Goal: Task Accomplishment & Management: Complete application form

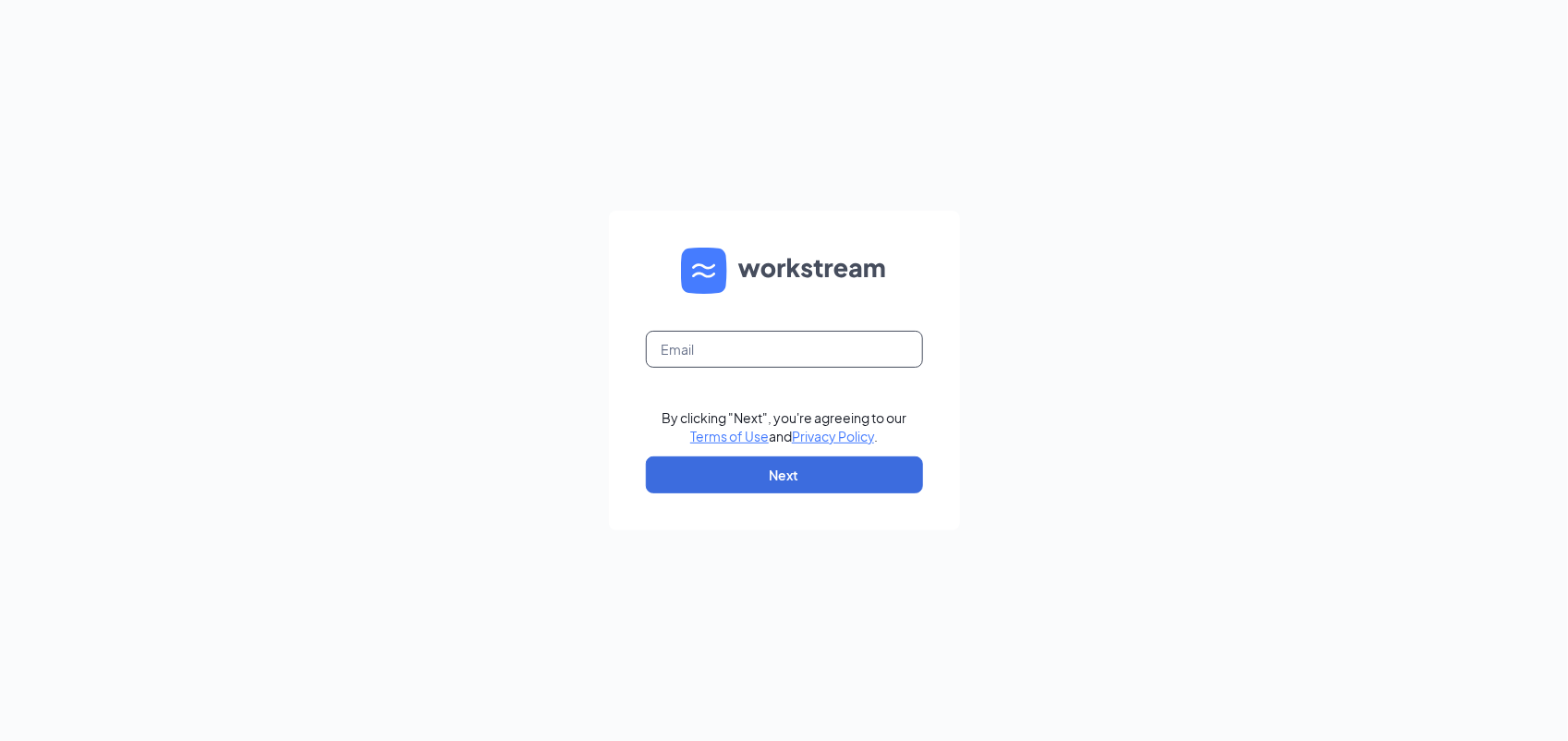
click at [911, 342] on input "text" at bounding box center [784, 349] width 277 height 36
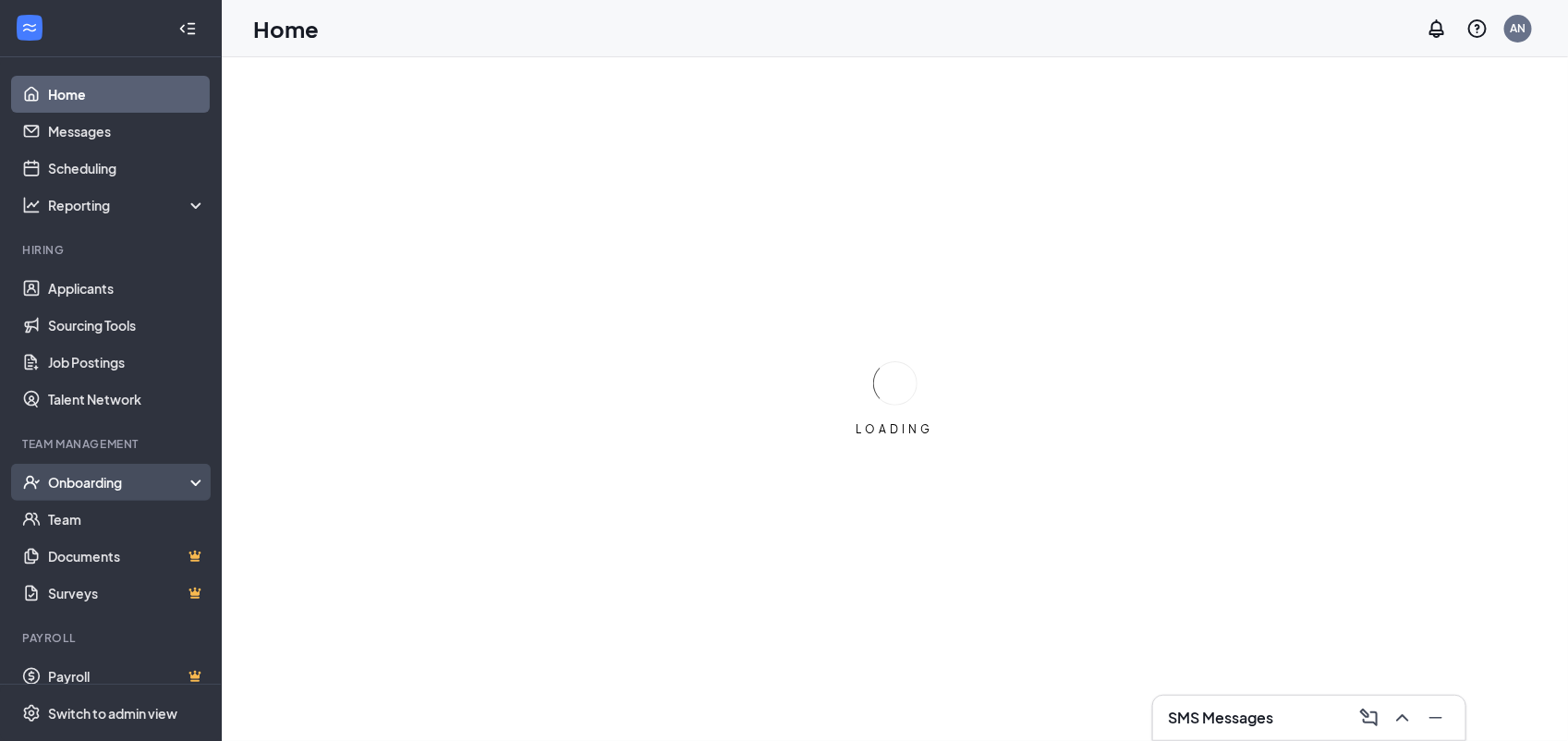
click at [128, 494] on div "Onboarding" at bounding box center [110, 482] width 222 height 36
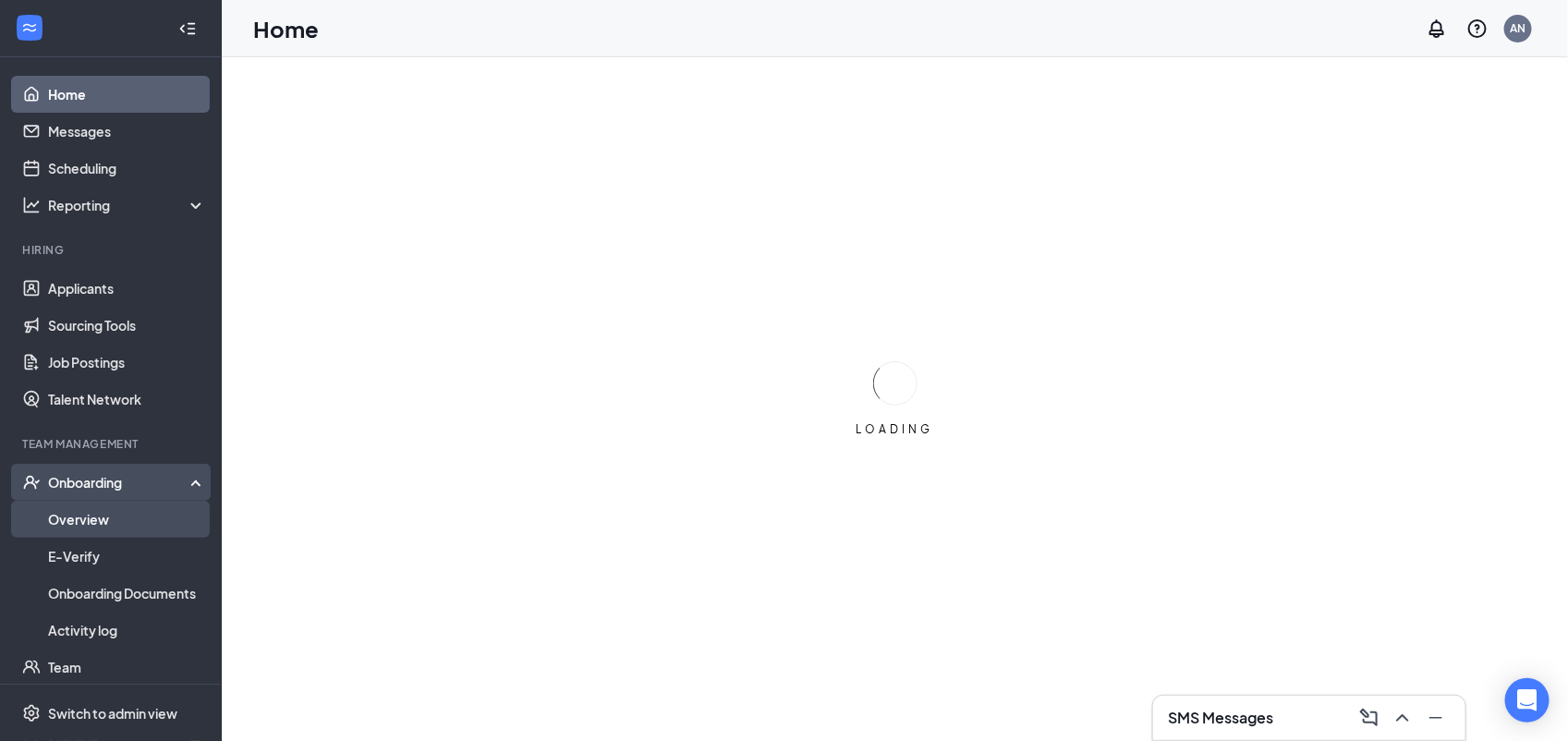
click at [140, 519] on link "Overview" at bounding box center [127, 519] width 158 height 36
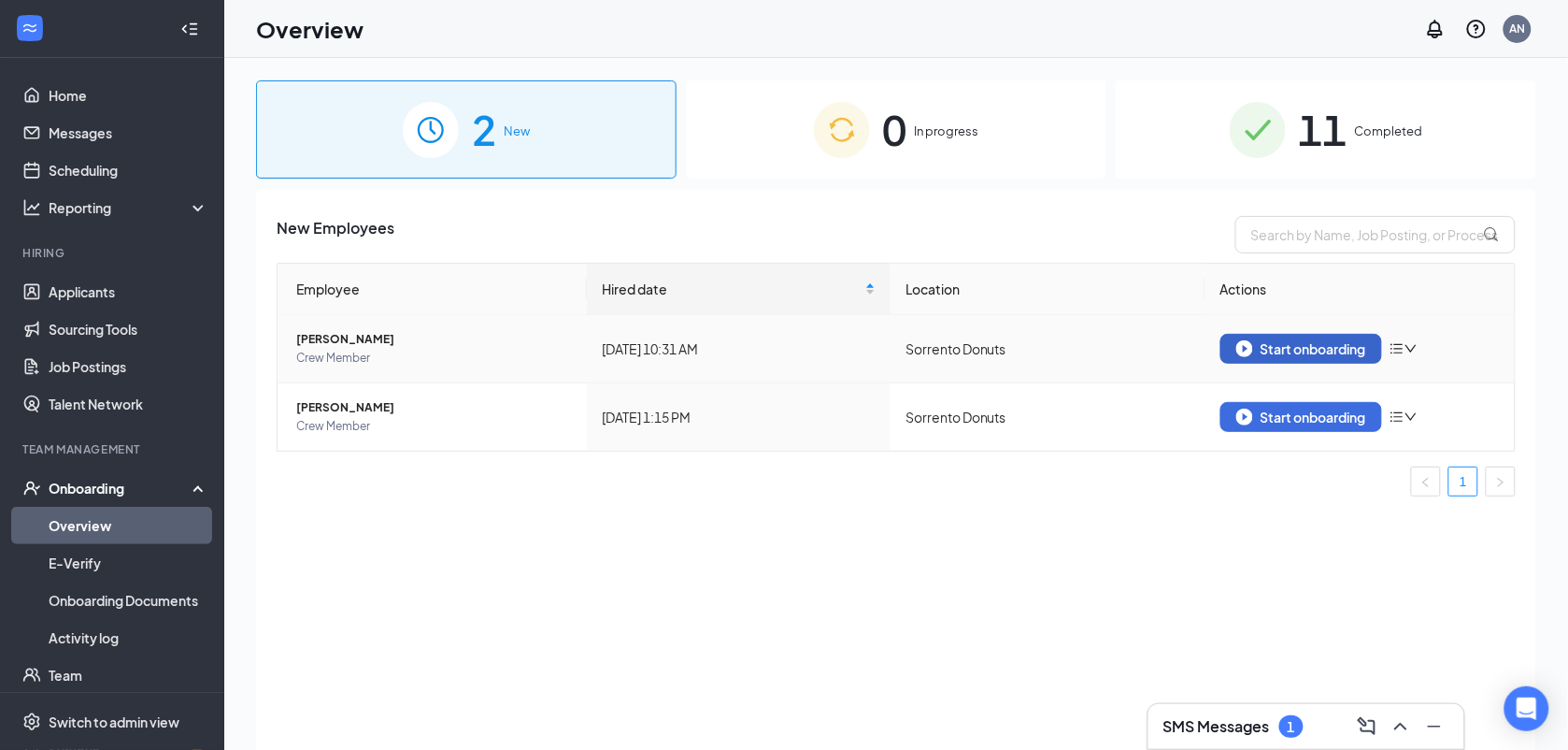
click at [1296, 335] on button "Start onboarding" at bounding box center [1301, 349] width 162 height 30
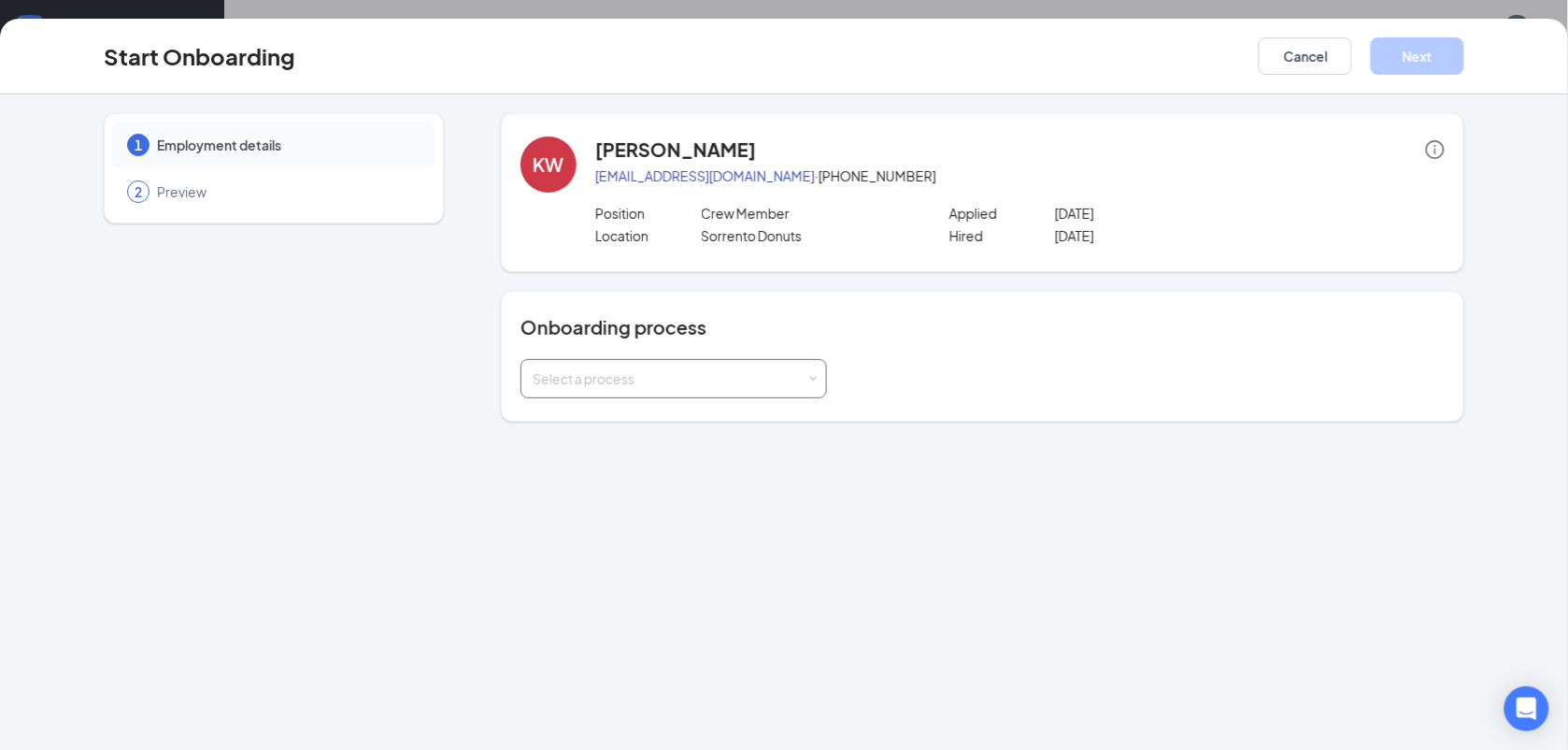
click at [804, 377] on div "Select a process" at bounding box center [670, 378] width 274 height 18
click at [795, 414] on li "General Onboarding Process" at bounding box center [674, 418] width 307 height 34
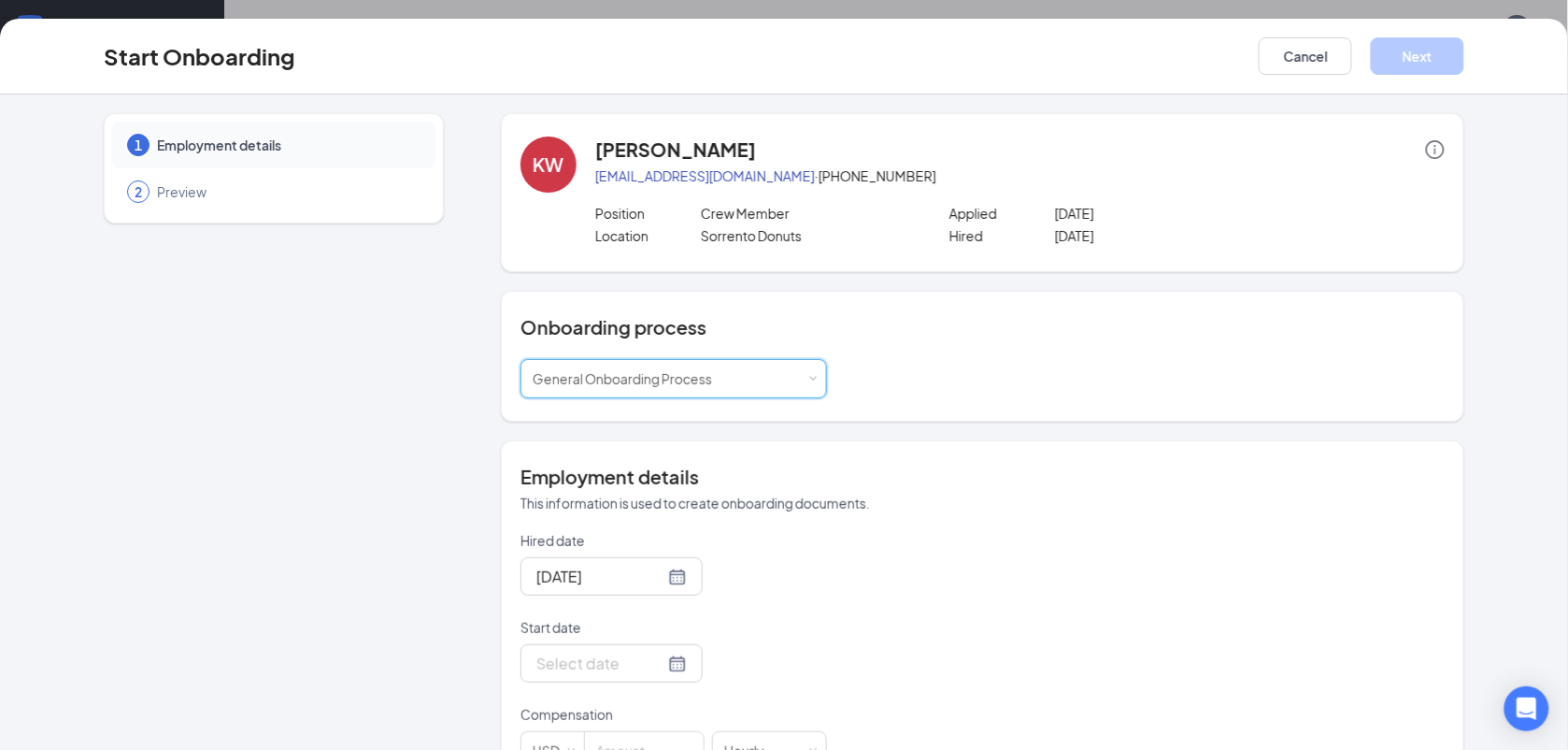
click at [1171, 35] on div "Start Onboarding Cancel Next" at bounding box center [784, 56] width 1568 height 76
click at [1179, 16] on div "Start Onboarding Cancel Next 1 Employment details 2 Preview KW [PERSON_NAME] [E…" at bounding box center [784, 375] width 1568 height 750
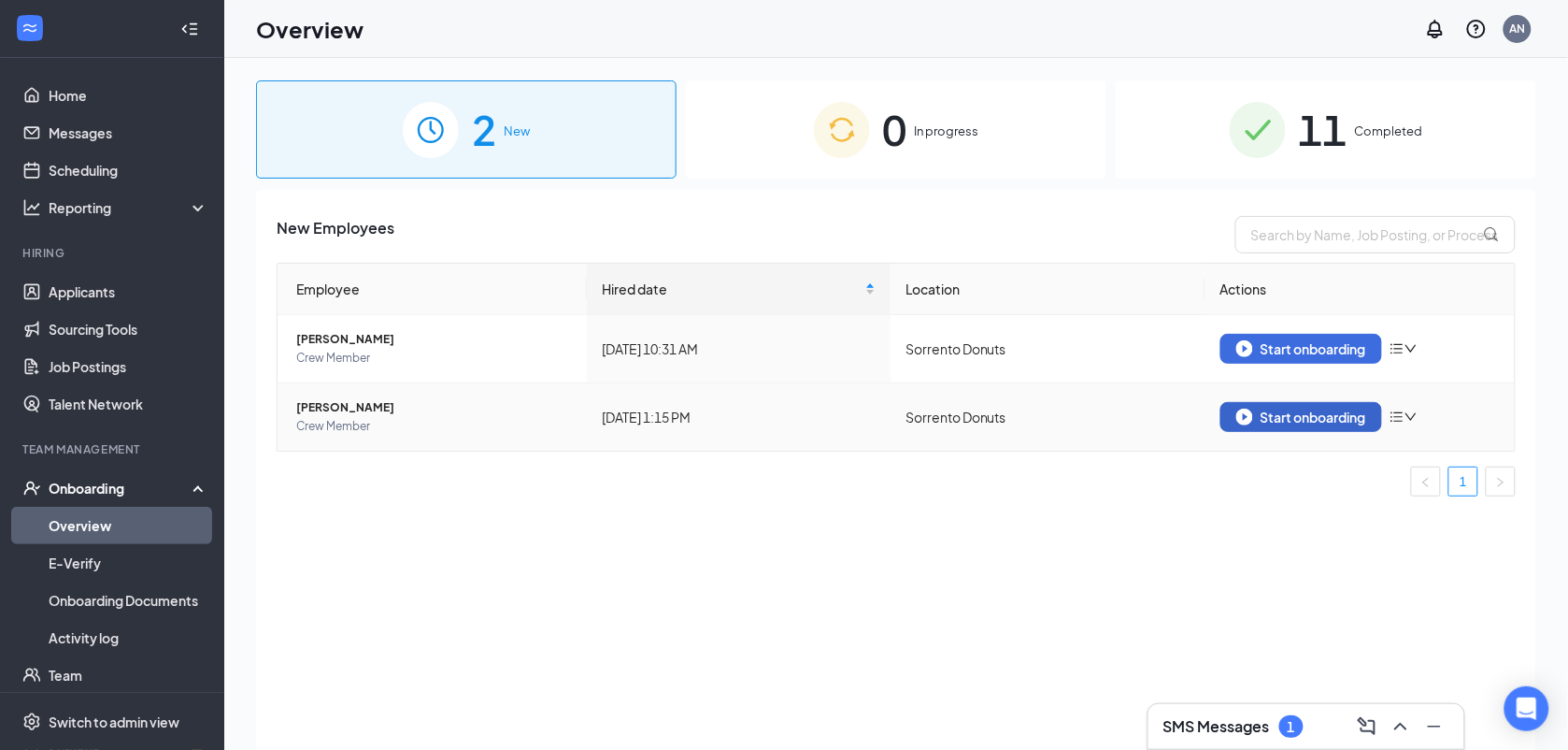
click at [1319, 421] on div "Start onboarding" at bounding box center [1301, 417] width 130 height 17
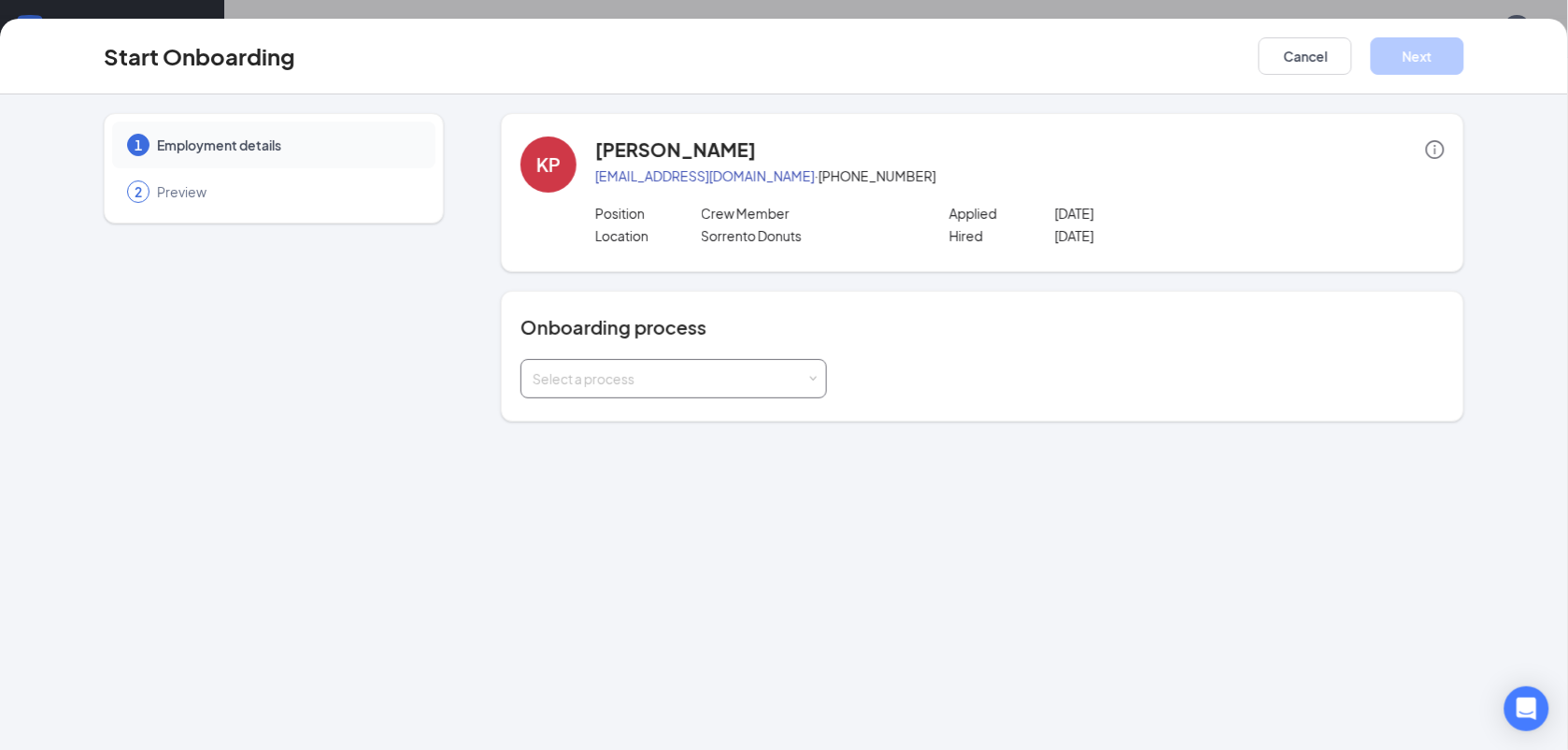
click at [795, 377] on div "Select a process" at bounding box center [670, 378] width 274 height 18
click at [795, 421] on li "General Onboarding Process" at bounding box center [674, 418] width 307 height 34
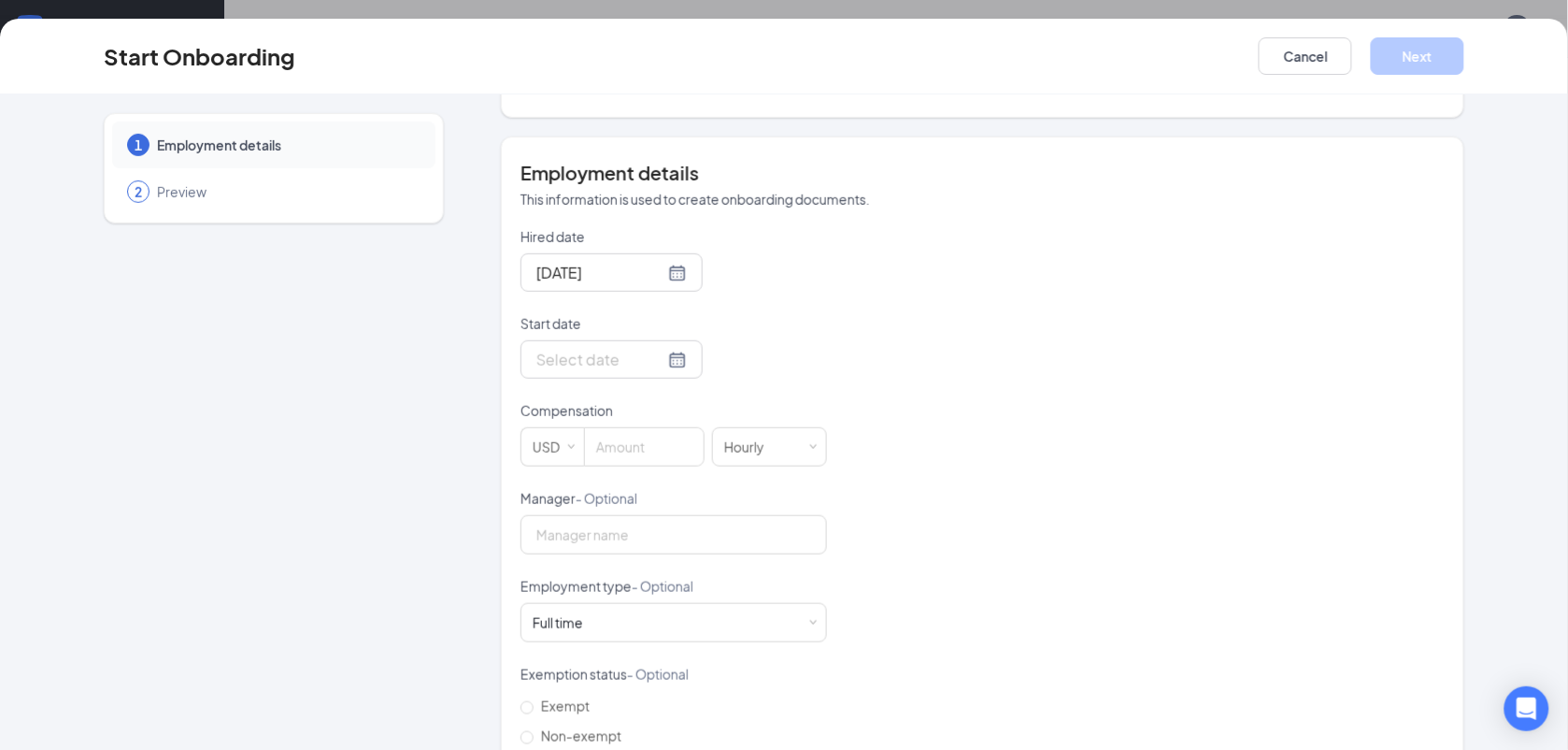
scroll to position [346, 0]
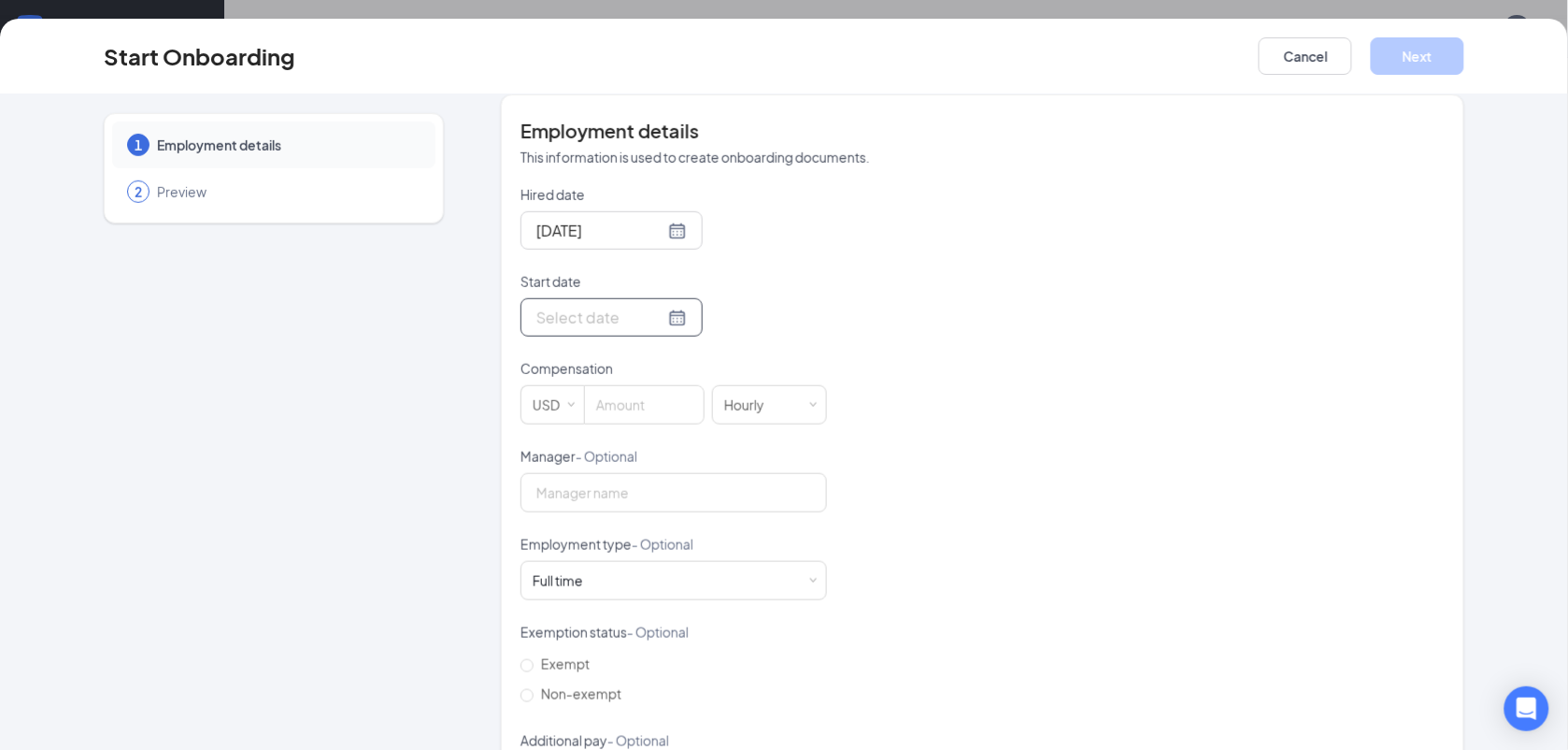
click at [656, 318] on div at bounding box center [611, 318] width 150 height 23
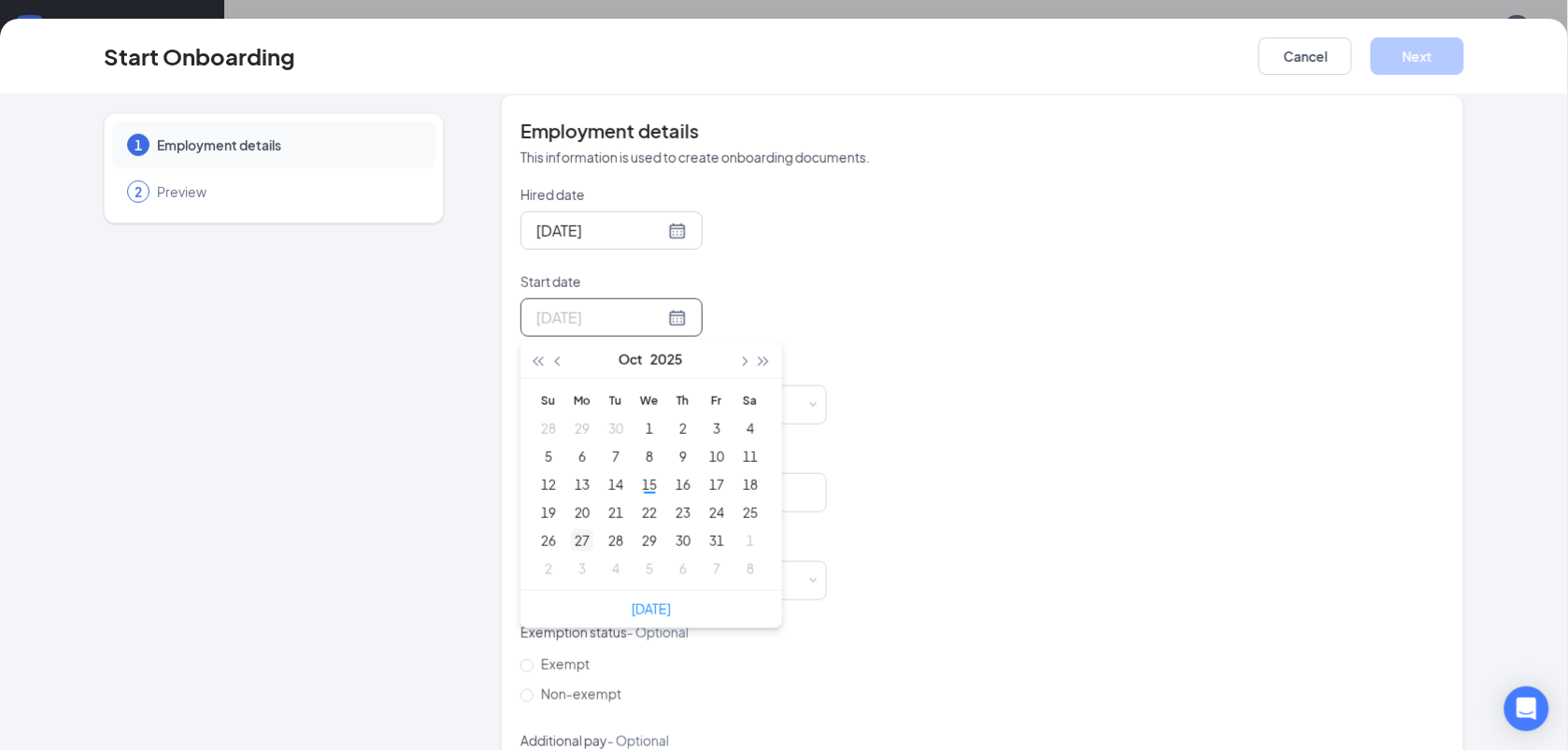
type input "[DATE]"
click at [571, 543] on div "27" at bounding box center [582, 540] width 22 height 22
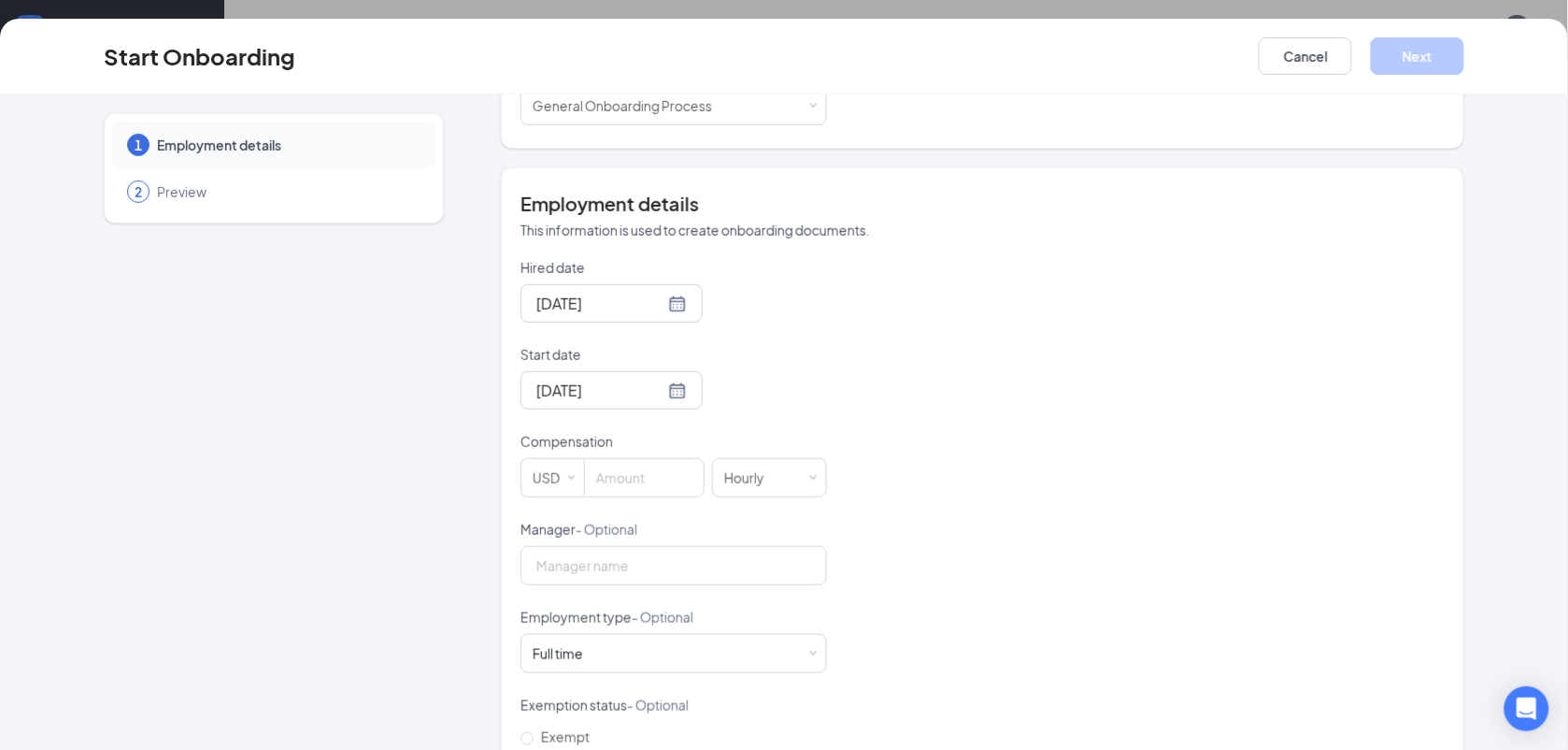
scroll to position [382, 0]
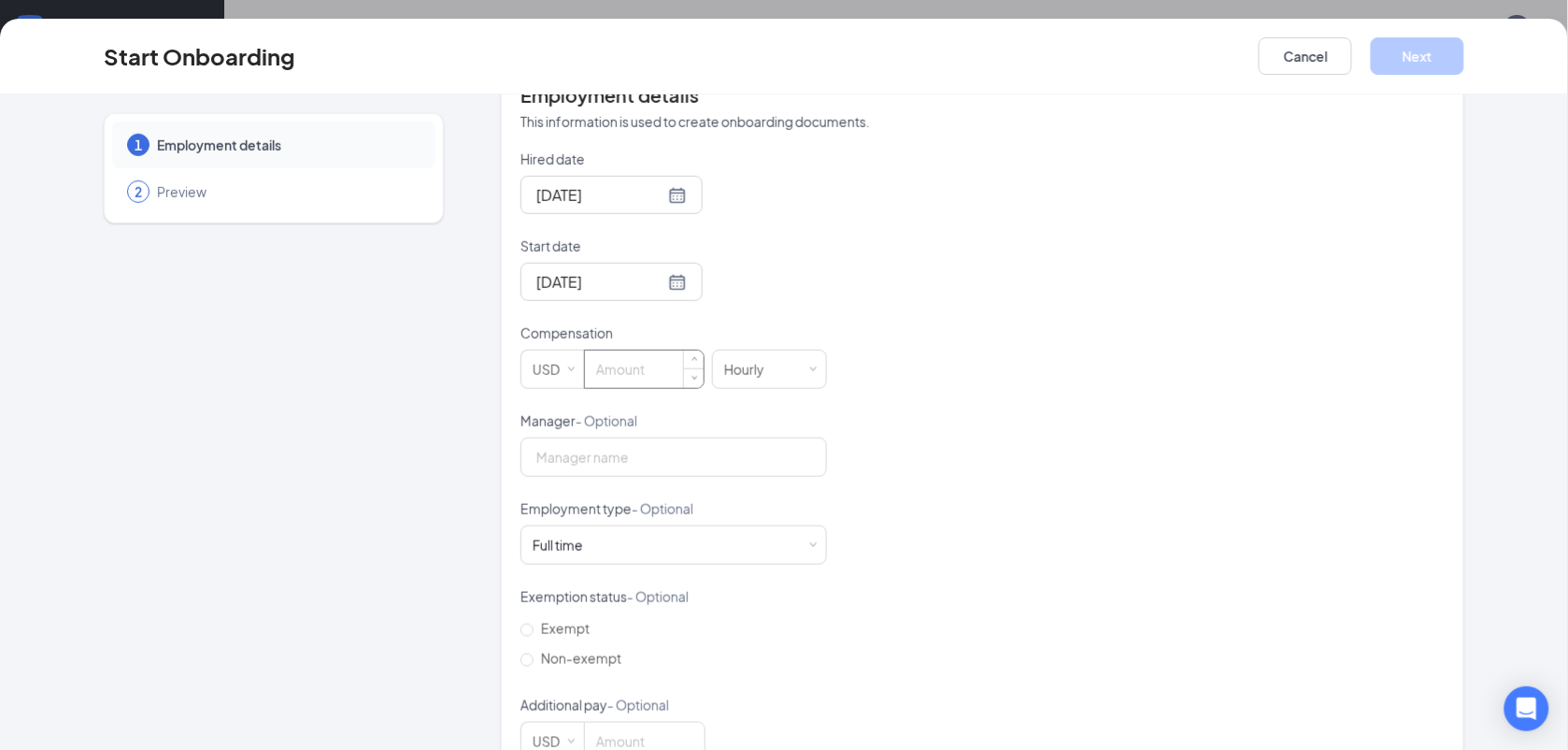
click at [663, 356] on input at bounding box center [645, 369] width 118 height 37
type input "14"
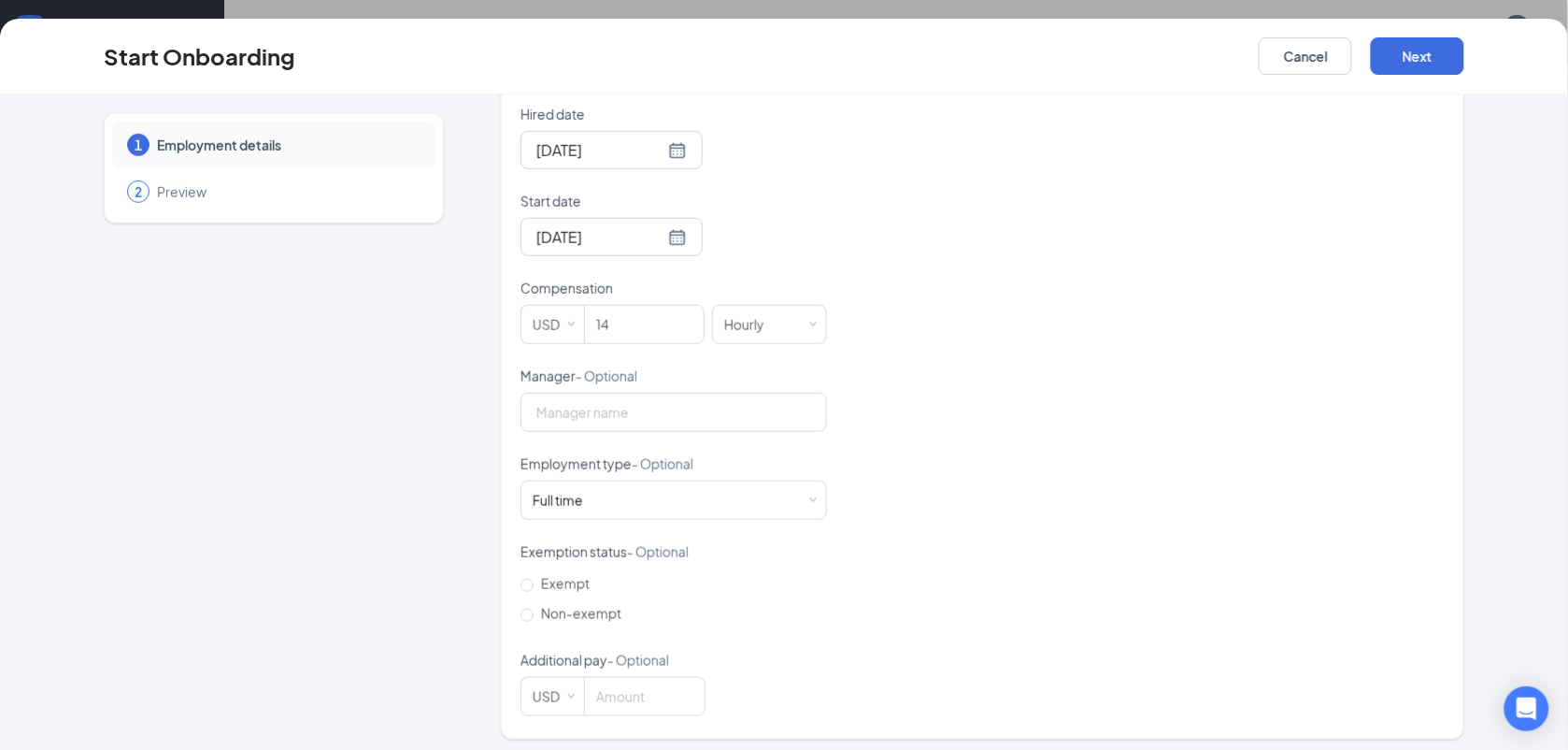
scroll to position [436, 0]
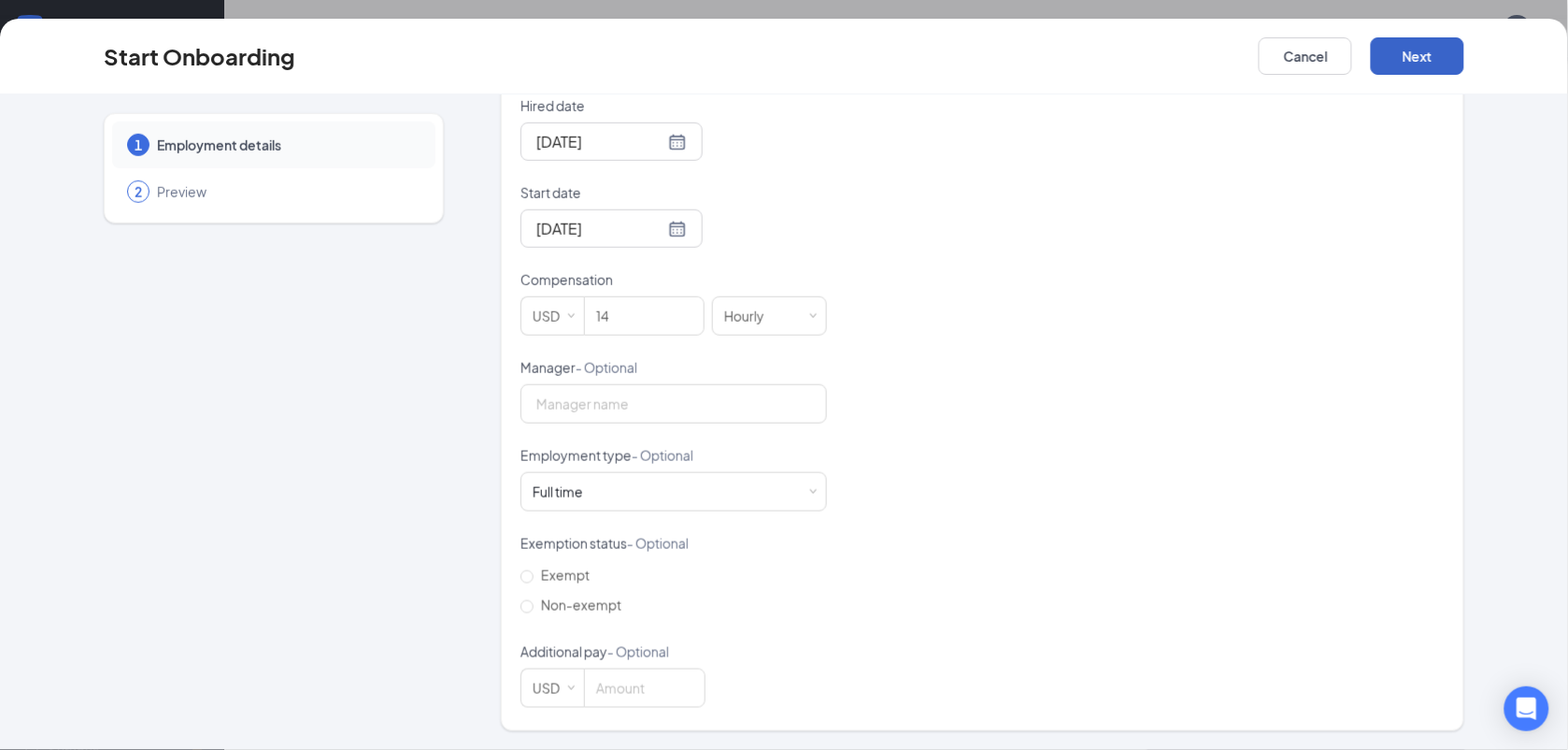
click at [1408, 73] on button "Next" at bounding box center [1418, 55] width 93 height 37
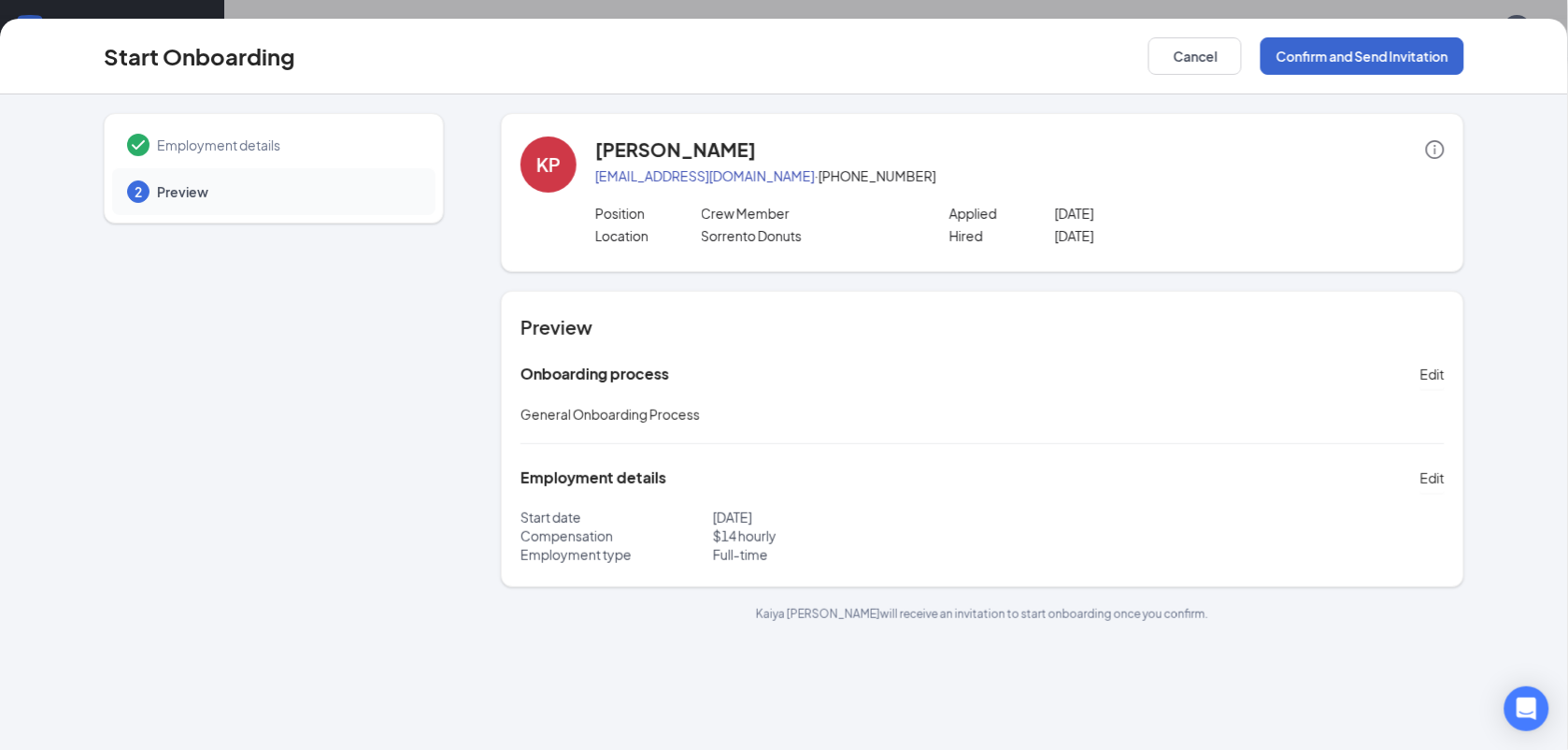
scroll to position [0, 0]
click at [1408, 63] on button "Confirm and Send Invitation" at bounding box center [1362, 55] width 204 height 37
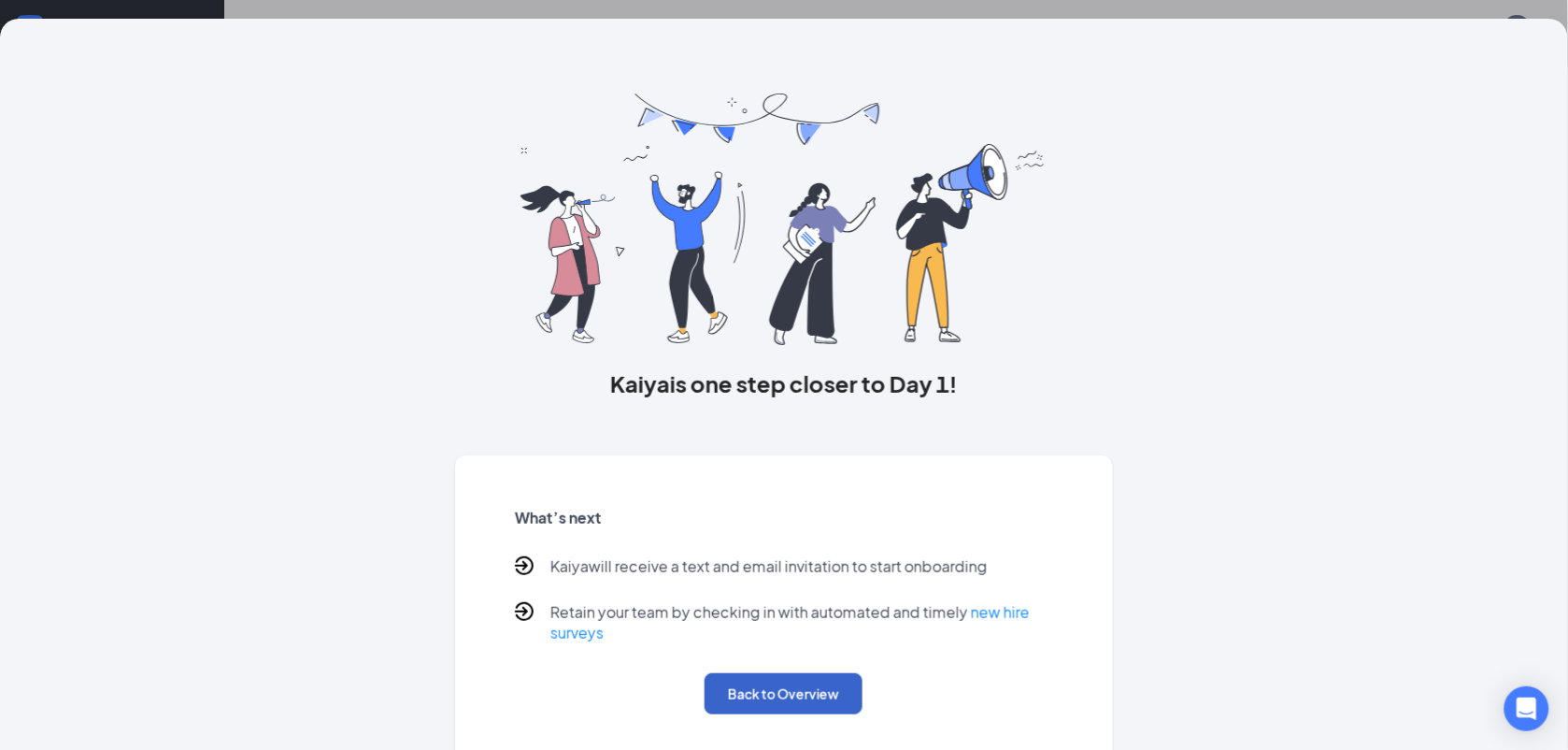
click at [772, 708] on button "Back to Overview" at bounding box center [784, 694] width 158 height 41
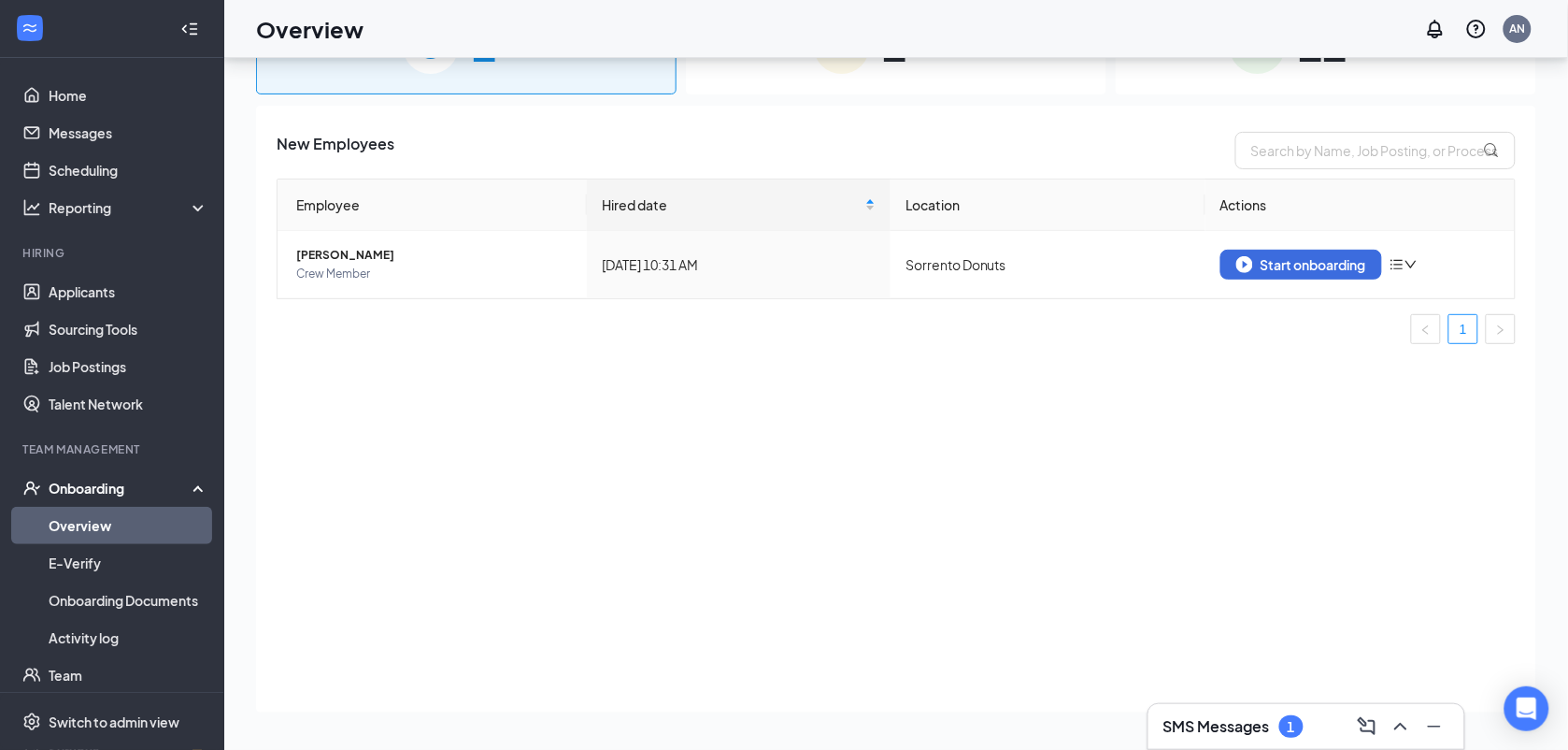
click at [455, 586] on div "New Employees Employee Hired date Location Actions [PERSON_NAME] Crew Member [D…" at bounding box center [896, 409] width 1281 height 607
click at [1375, 261] on button "Start onboarding" at bounding box center [1301, 264] width 162 height 30
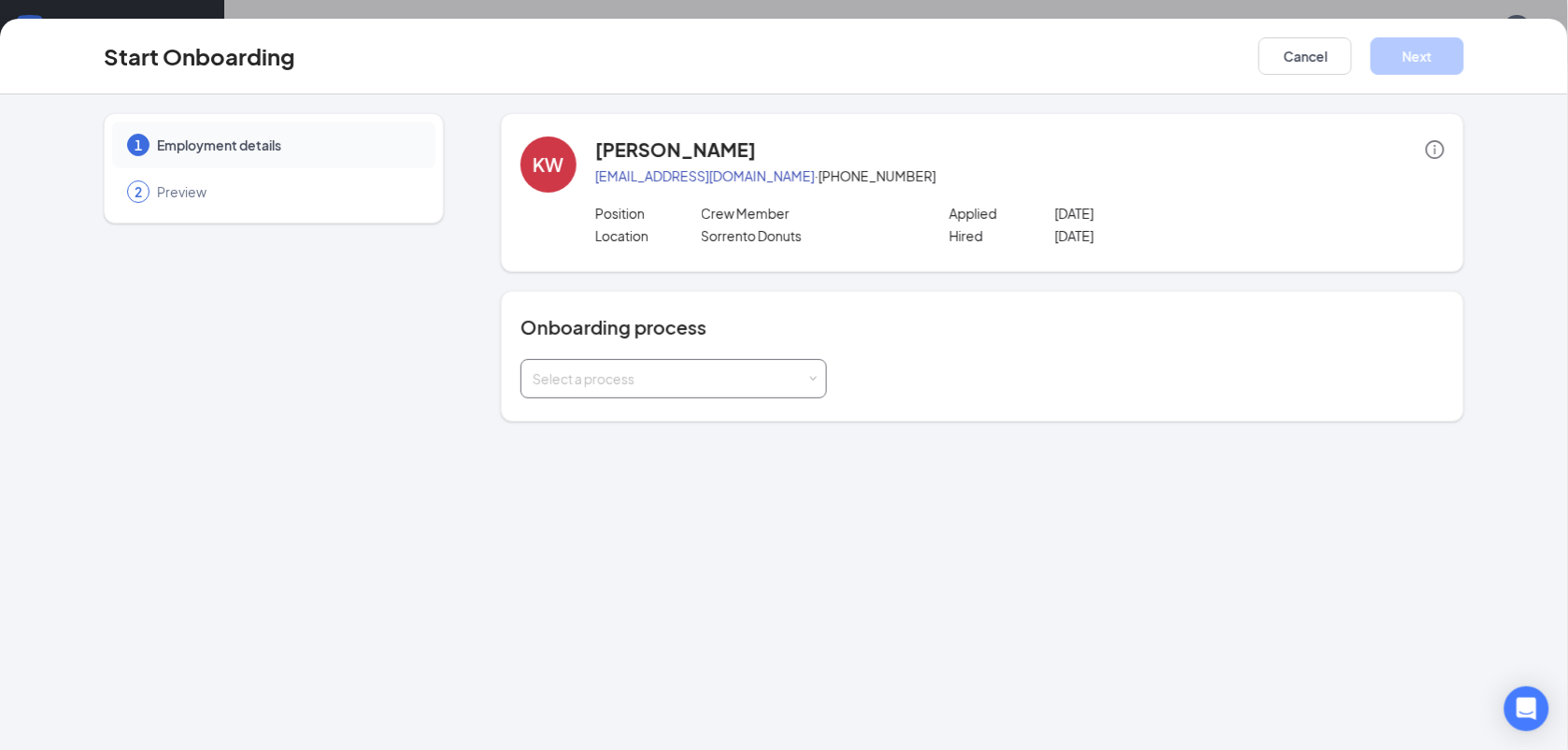
click at [785, 390] on div "Select a process" at bounding box center [674, 379] width 283 height 37
click at [789, 422] on li "General Onboarding Process" at bounding box center [674, 418] width 307 height 34
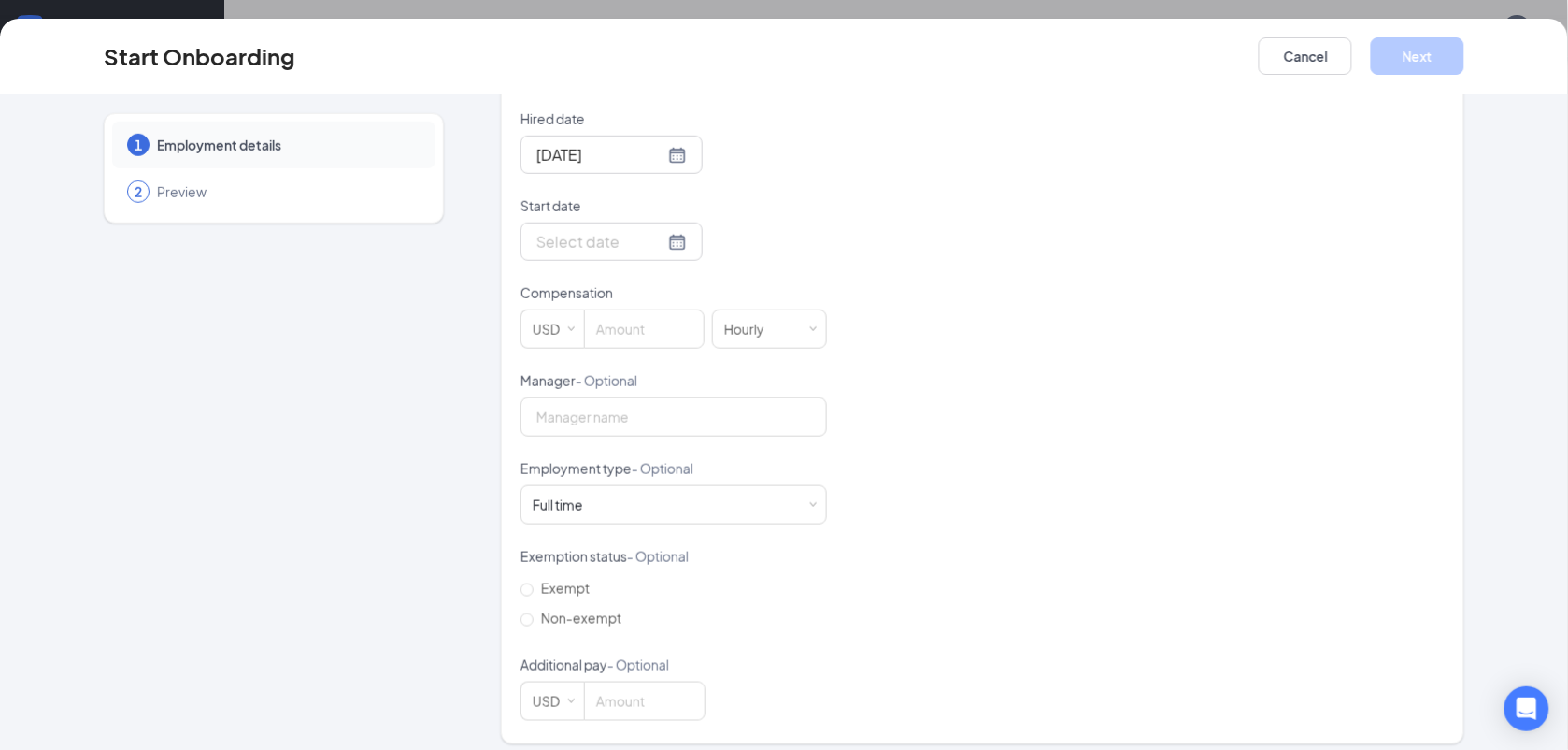
scroll to position [436, 0]
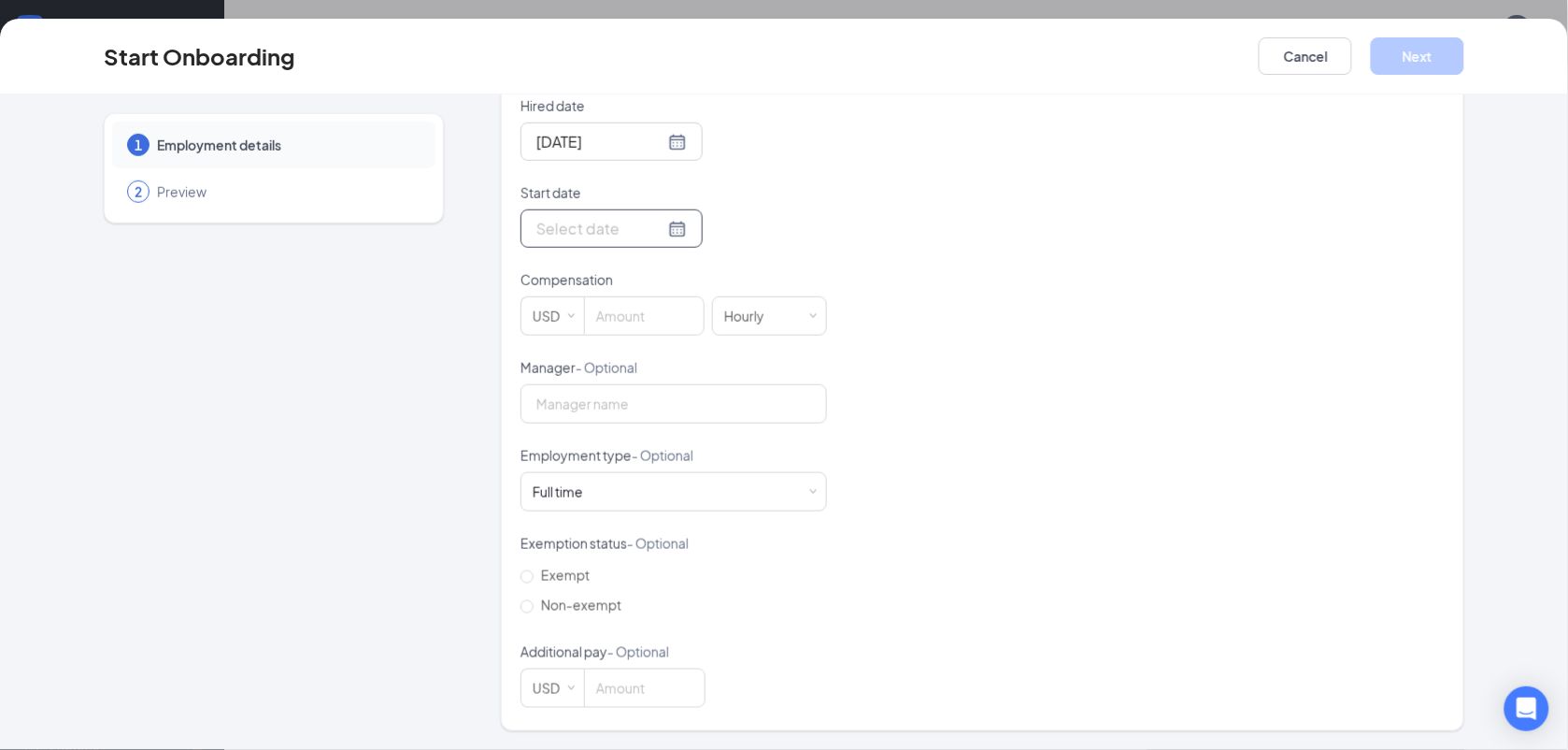
click at [570, 221] on input "Start date" at bounding box center [600, 228] width 128 height 23
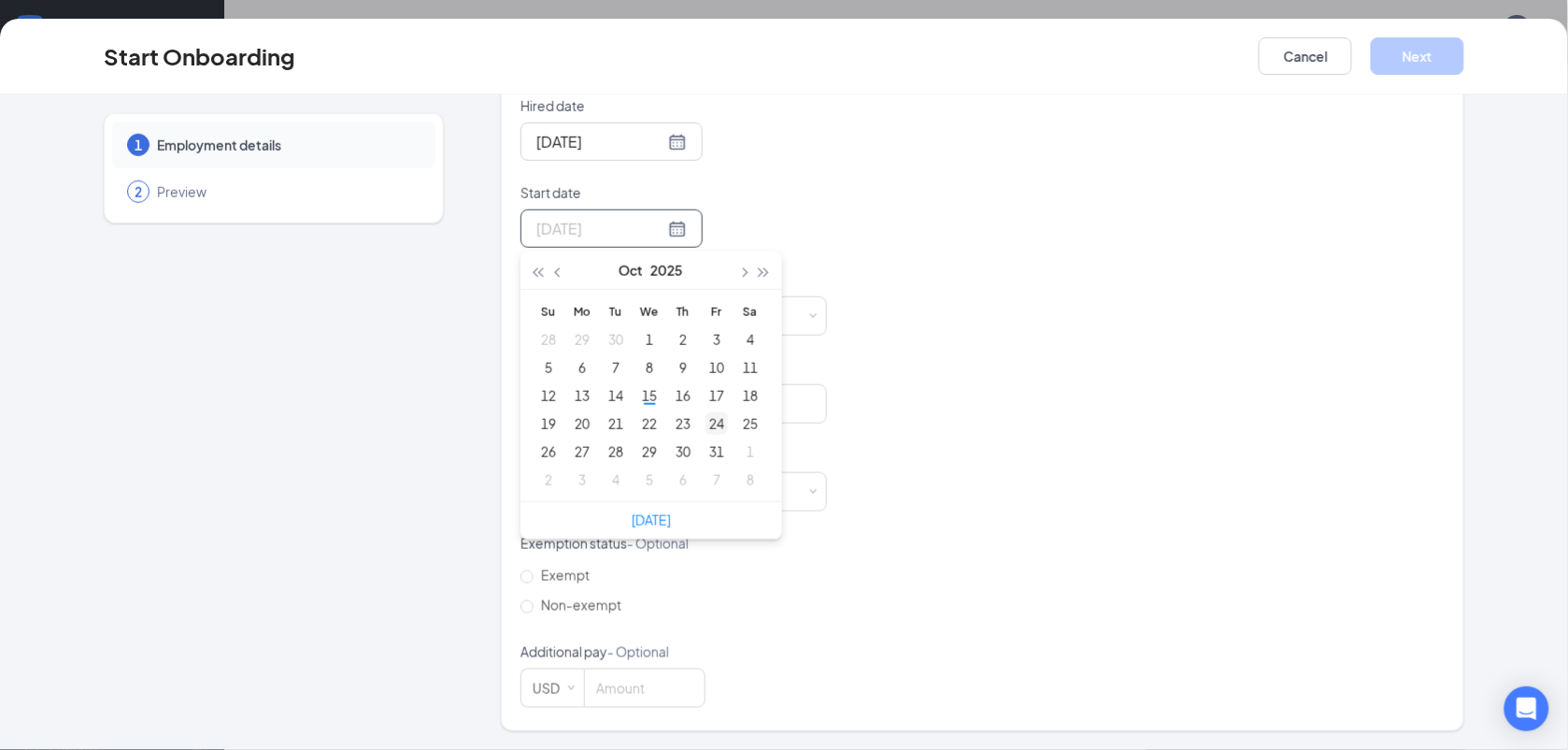
type input "[DATE]"
click at [707, 423] on div "24" at bounding box center [717, 423] width 22 height 22
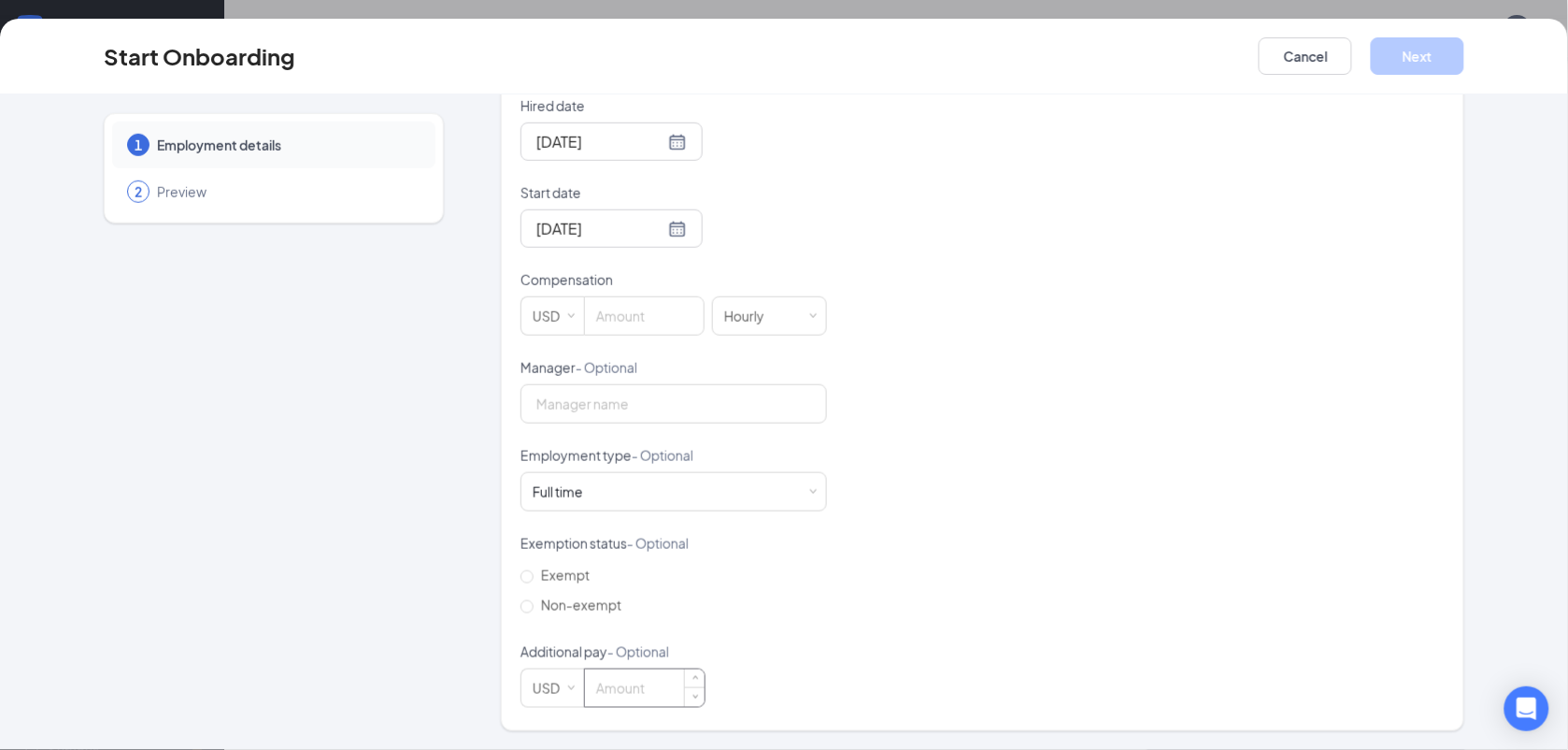
click at [617, 697] on input at bounding box center [645, 688] width 119 height 37
type input "1"
click at [626, 301] on input at bounding box center [645, 316] width 118 height 37
type input "14"
click at [1428, 66] on button "Next" at bounding box center [1418, 55] width 93 height 37
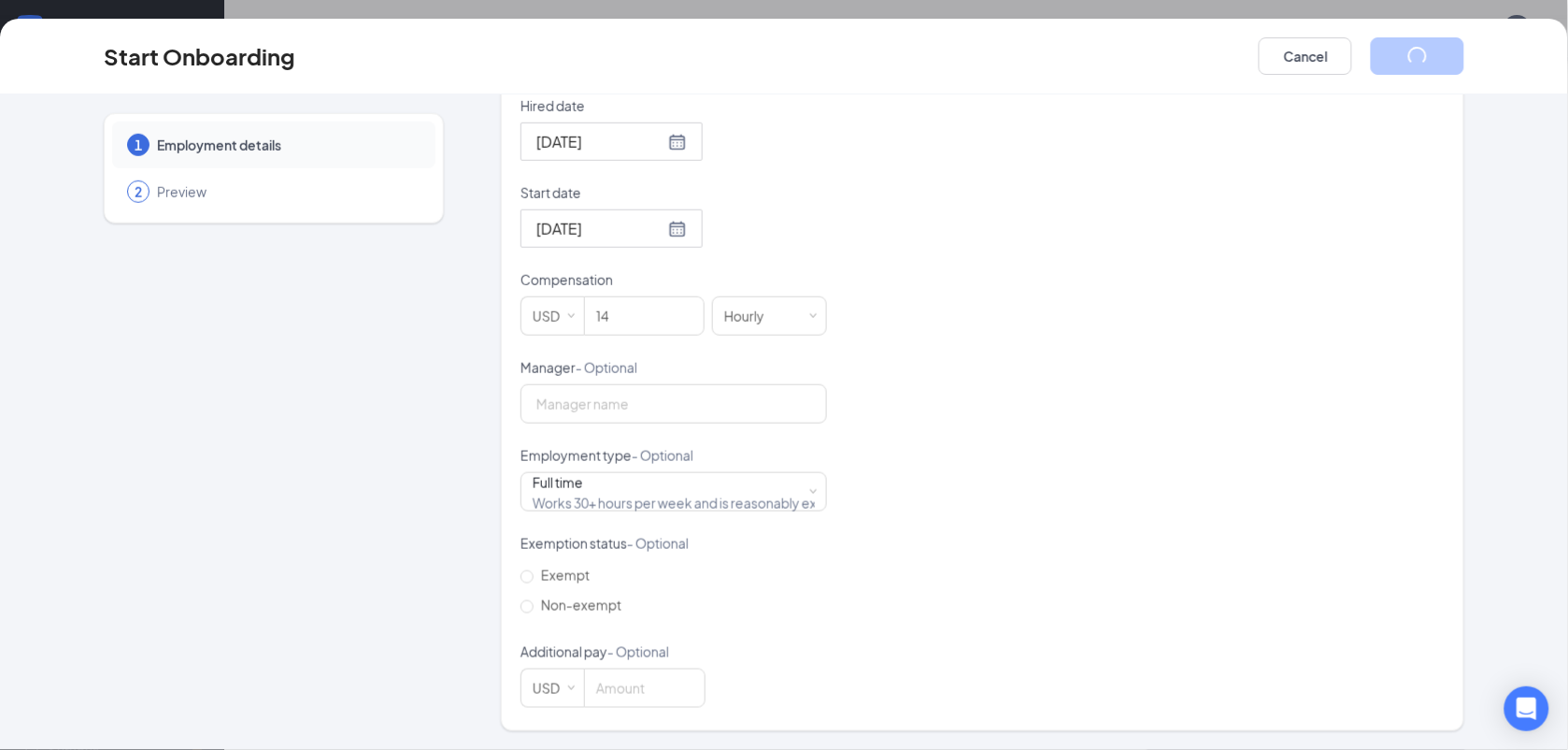
scroll to position [0, 0]
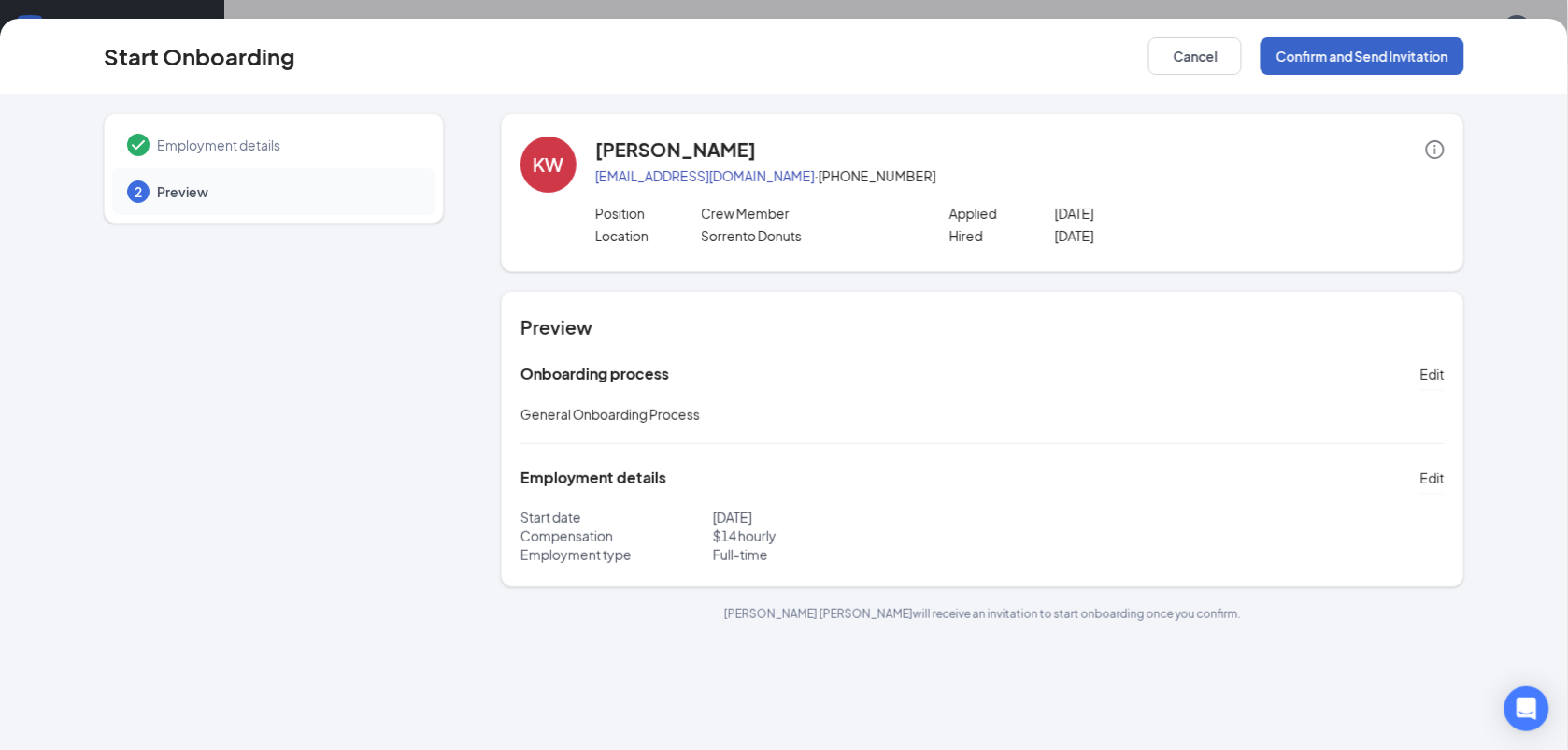
click at [1428, 66] on button "Confirm and Send Invitation" at bounding box center [1362, 55] width 204 height 37
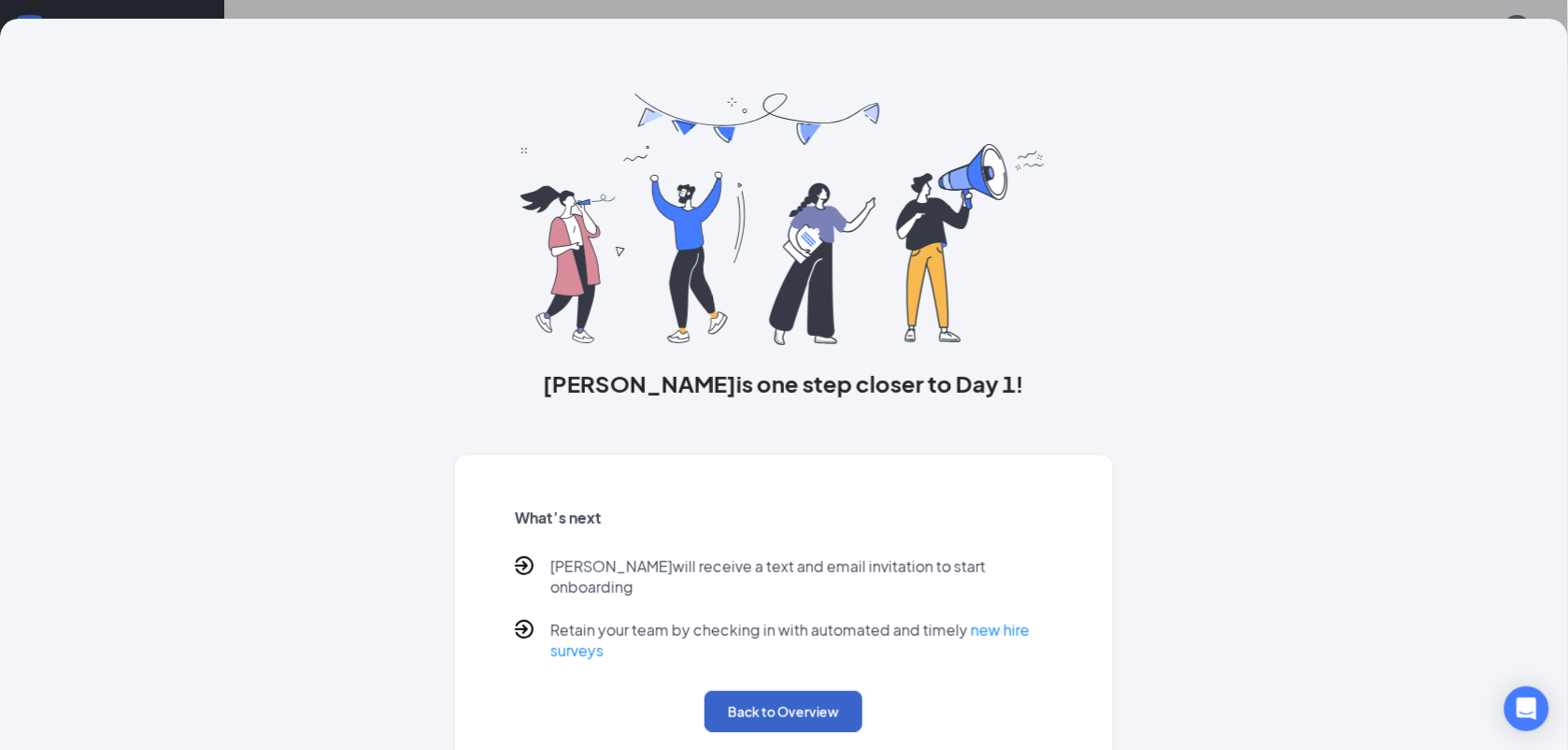
click at [768, 691] on button "Back to Overview" at bounding box center [784, 711] width 158 height 41
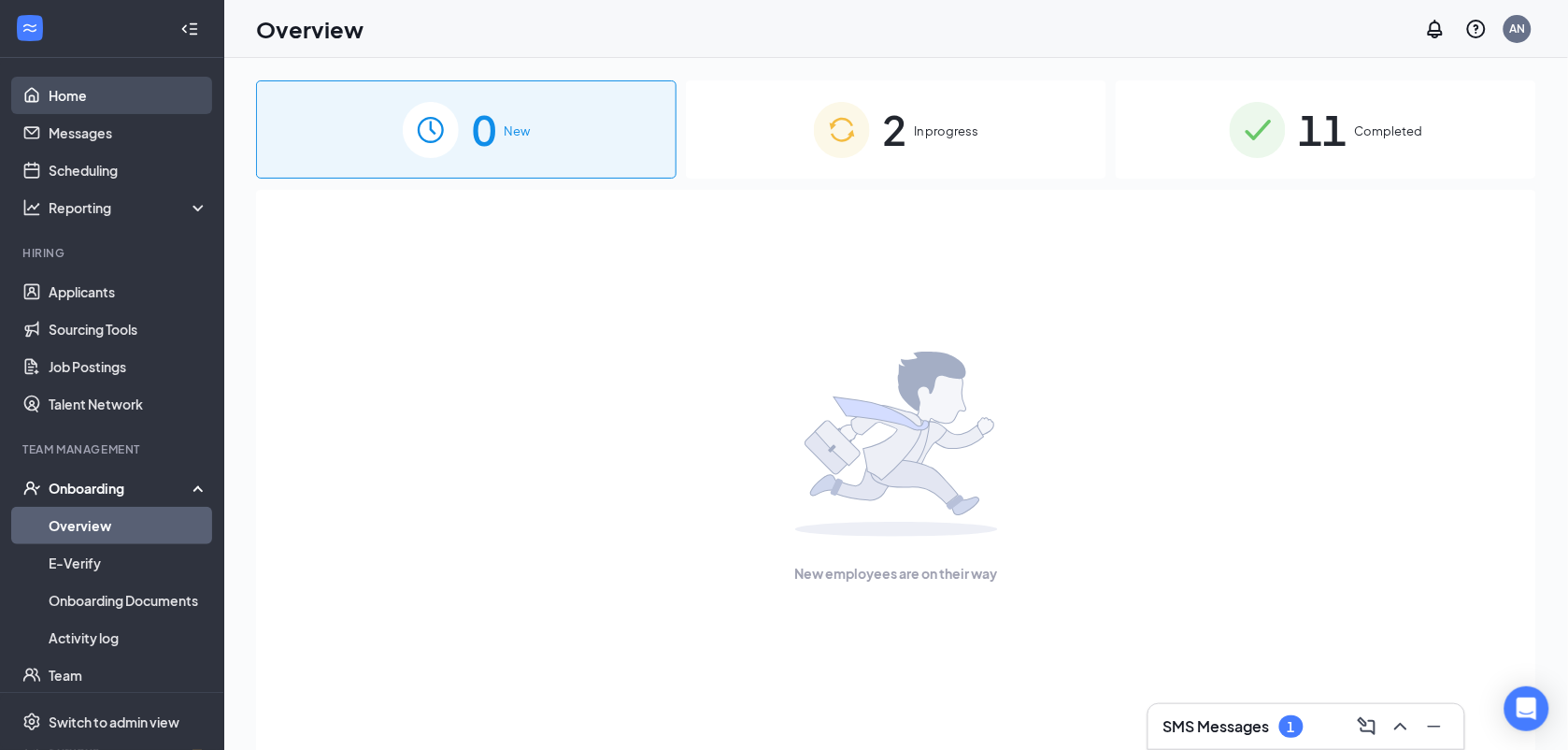
click at [131, 96] on link "Home" at bounding box center [128, 95] width 160 height 37
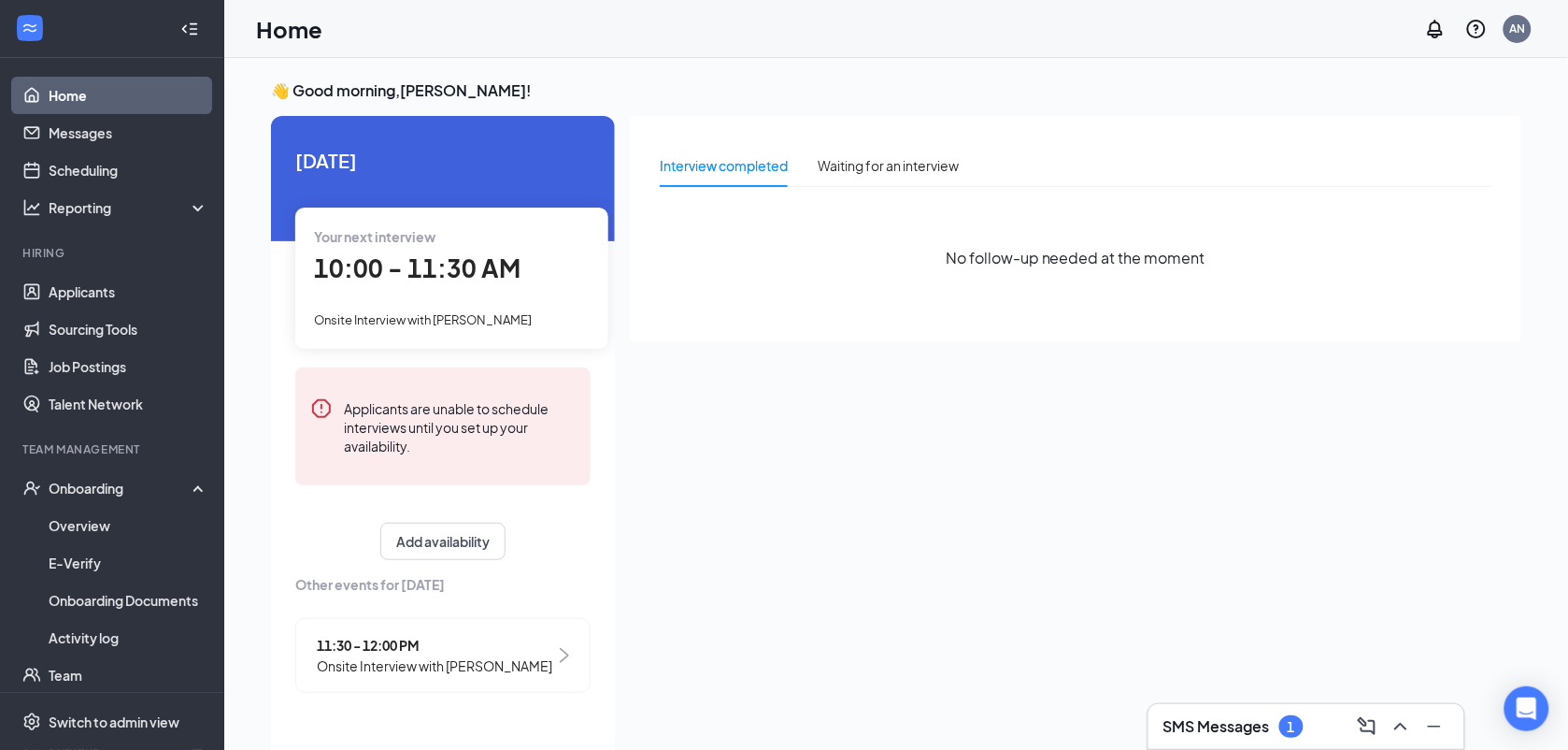
click at [550, 647] on div "11:30 - 12:00 PM Onsite Interview with [PERSON_NAME]" at bounding box center [443, 655] width 295 height 75
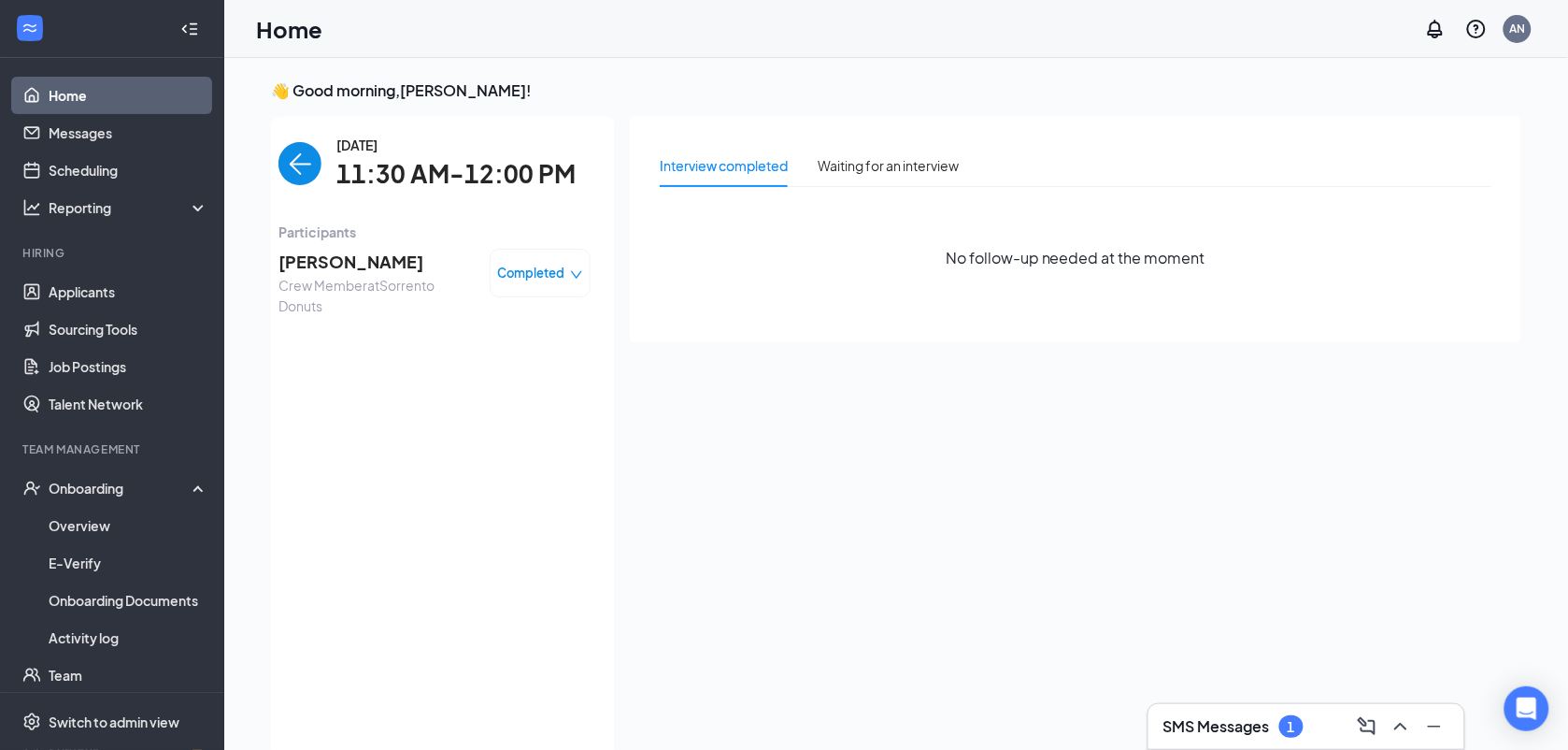
scroll to position [7, 0]
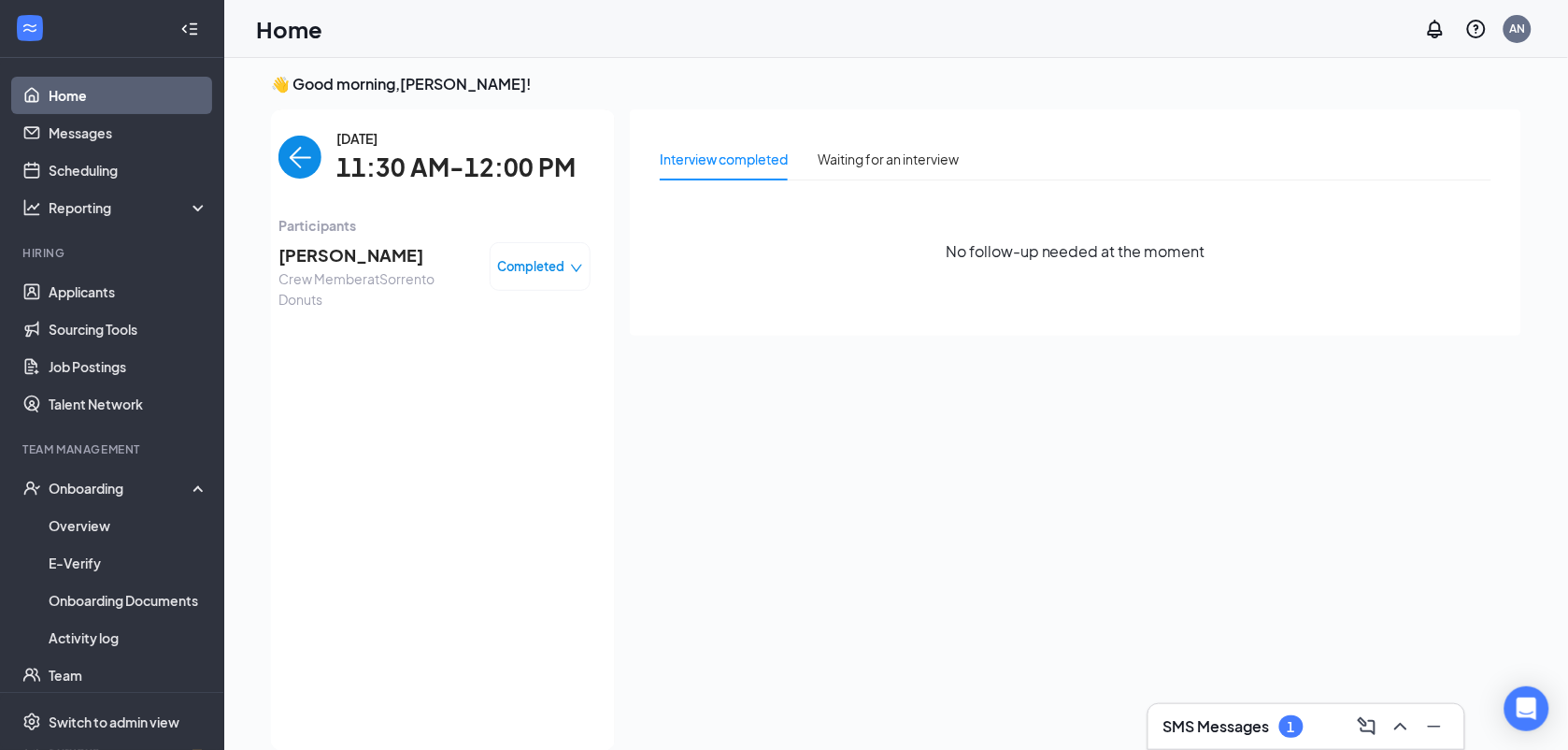
click at [570, 267] on icon "down" at bounding box center [576, 267] width 13 height 13
click at [502, 488] on div "[DATE] 11:30 AM-12:00 PM Participants [PERSON_NAME] Crew Member at Sorrento Don…" at bounding box center [434, 430] width 312 height 604
click at [118, 98] on link "Home" at bounding box center [128, 95] width 160 height 37
click at [862, 164] on div "Waiting for an interview" at bounding box center [887, 158] width 141 height 20
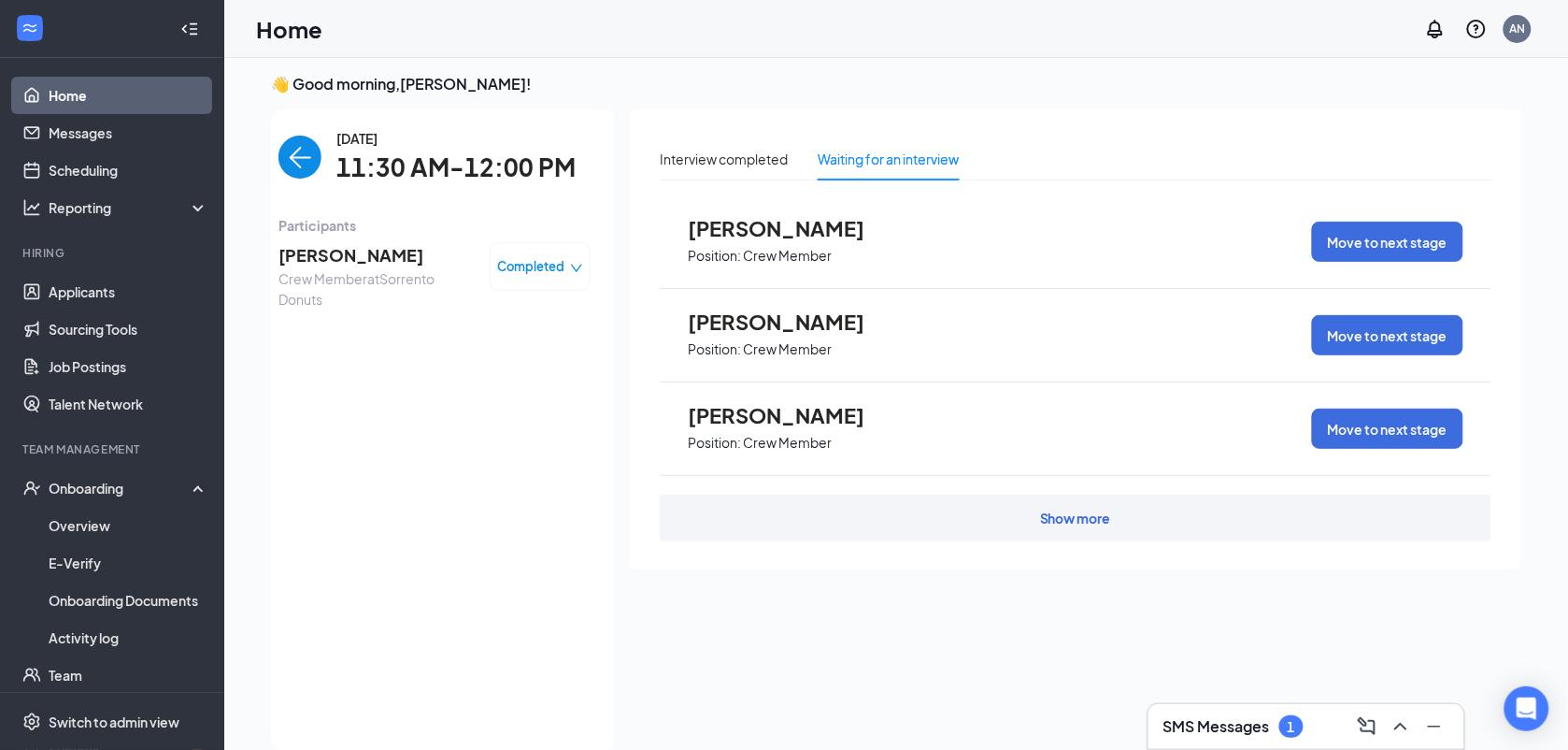
click at [1073, 528] on div "Show more" at bounding box center [1076, 518] width 832 height 47
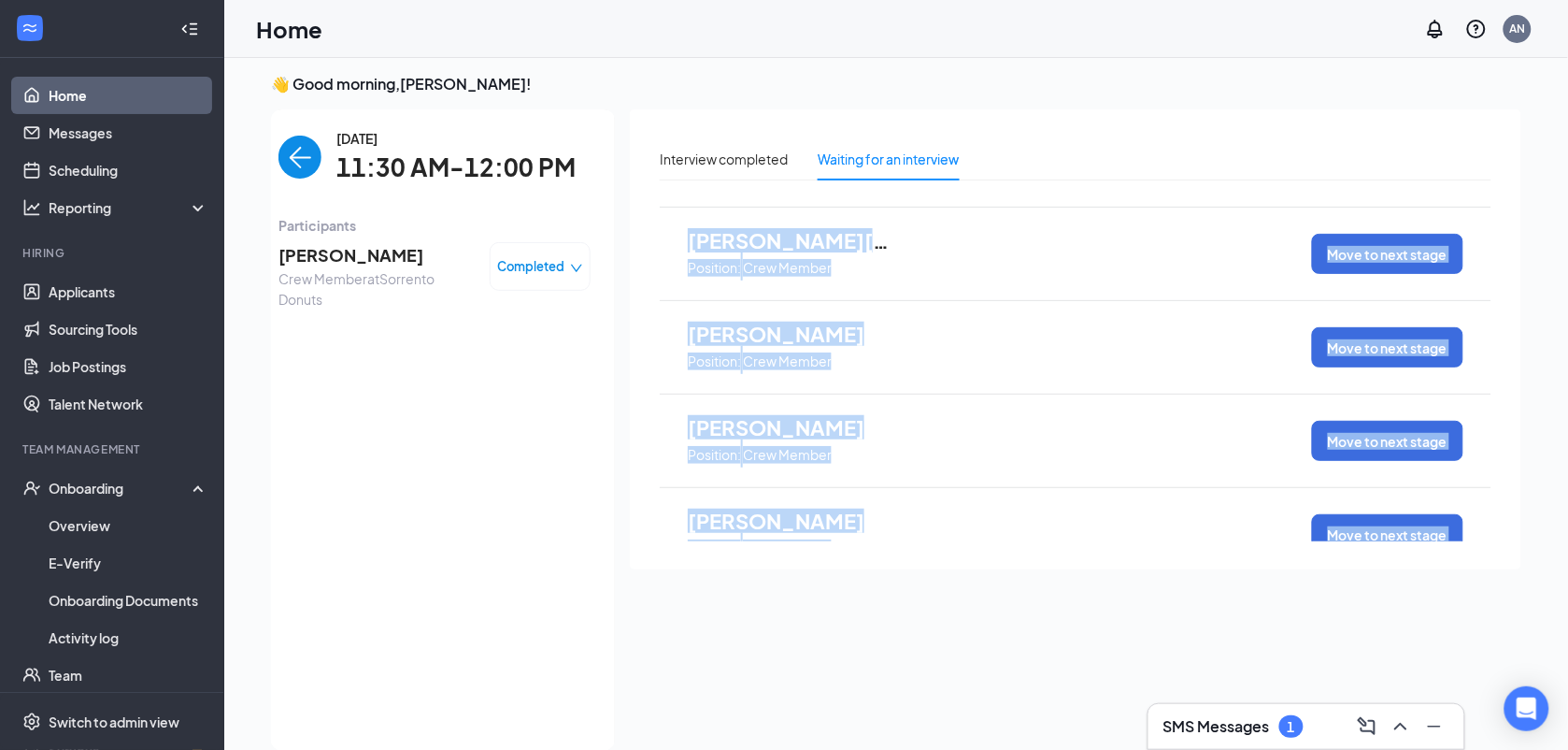
scroll to position [1225, 0]
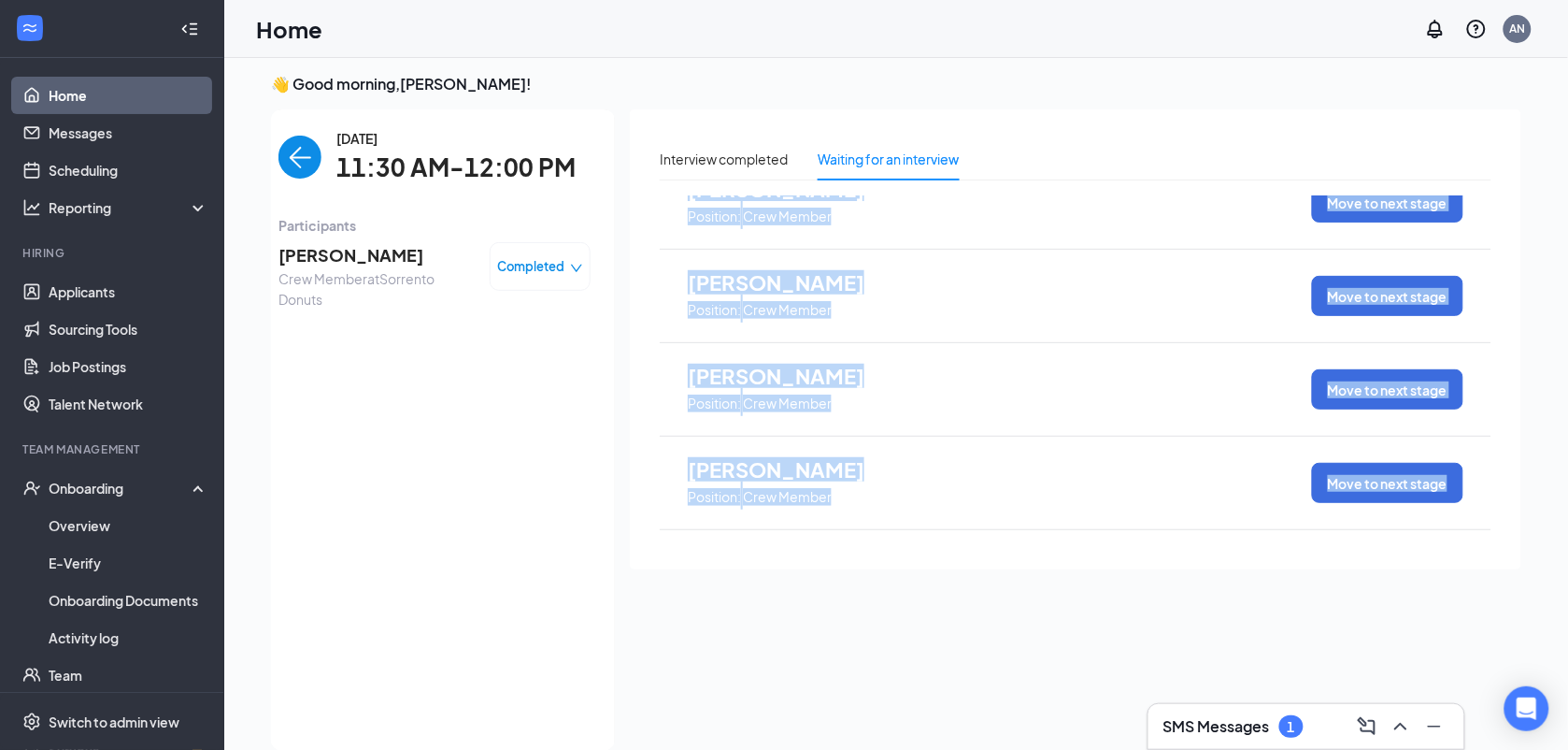
drag, startPoint x: 1468, startPoint y: 227, endPoint x: 1463, endPoint y: 597, distance: 370.0
click at [1463, 597] on div "Interview completed Waiting for an interview [PERSON_NAME] Position: Crew Membe…" at bounding box center [1076, 425] width 891 height 631
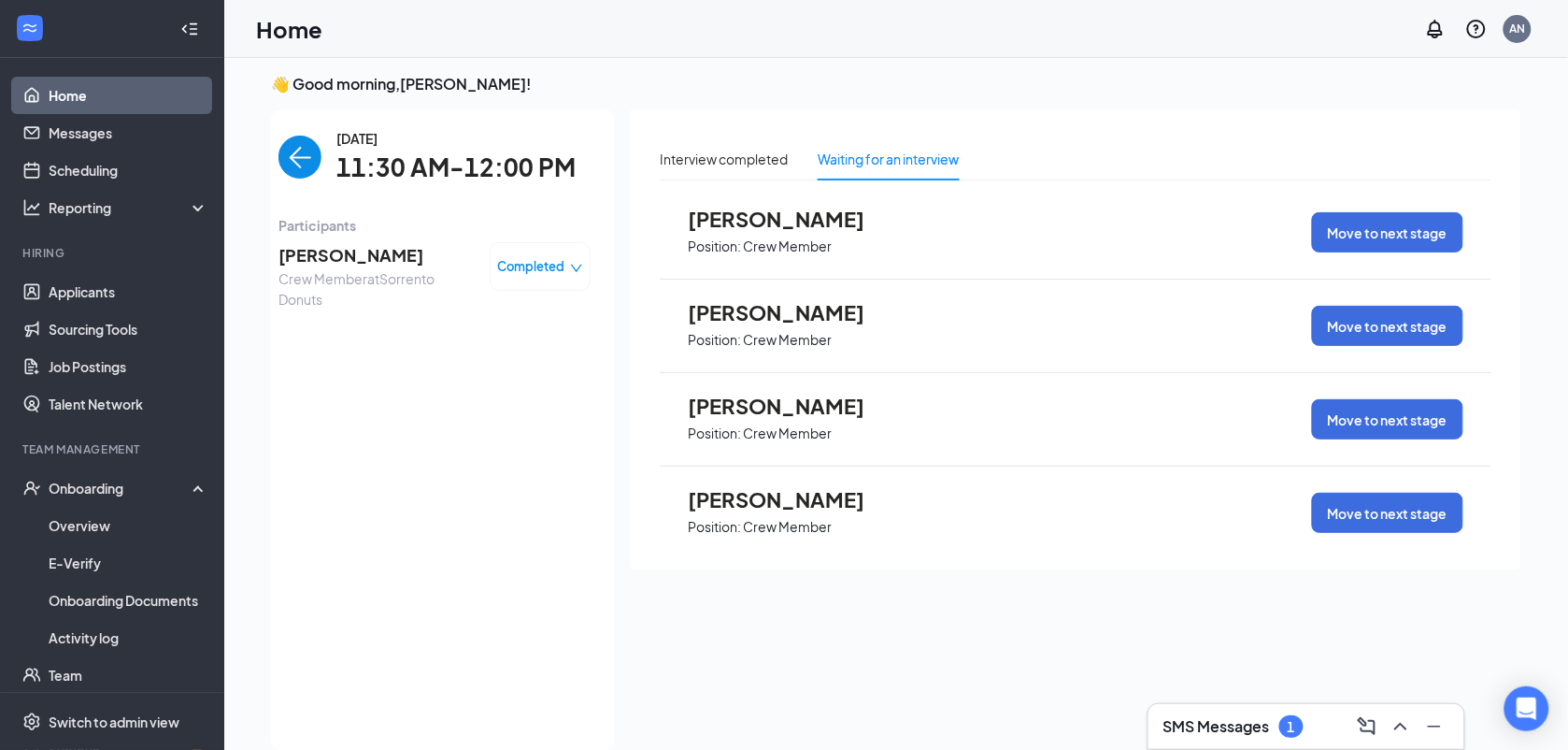
click at [1463, 596] on div "Interview completed Waiting for an interview [PERSON_NAME] Position: Crew Membe…" at bounding box center [1076, 425] width 891 height 631
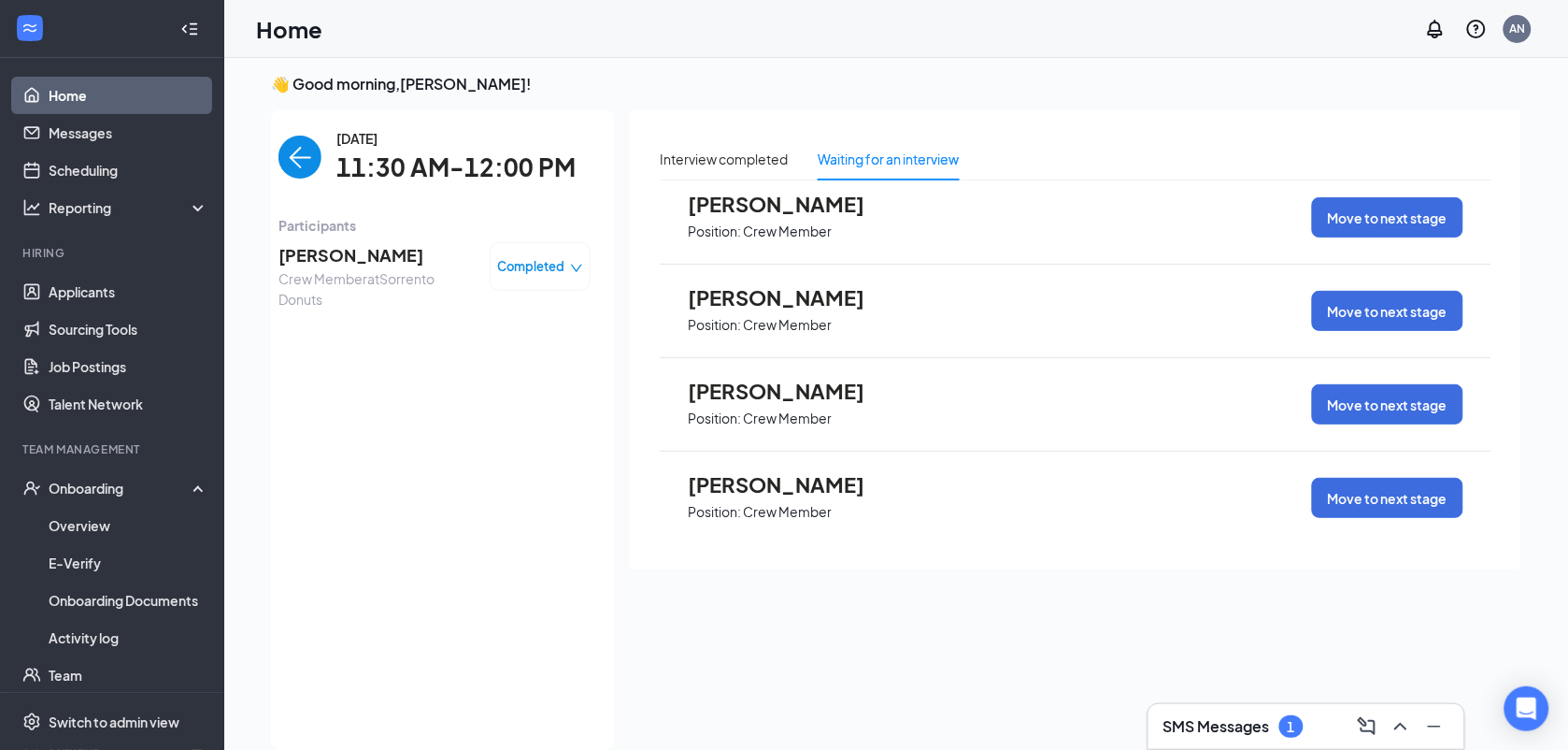
scroll to position [4048, 0]
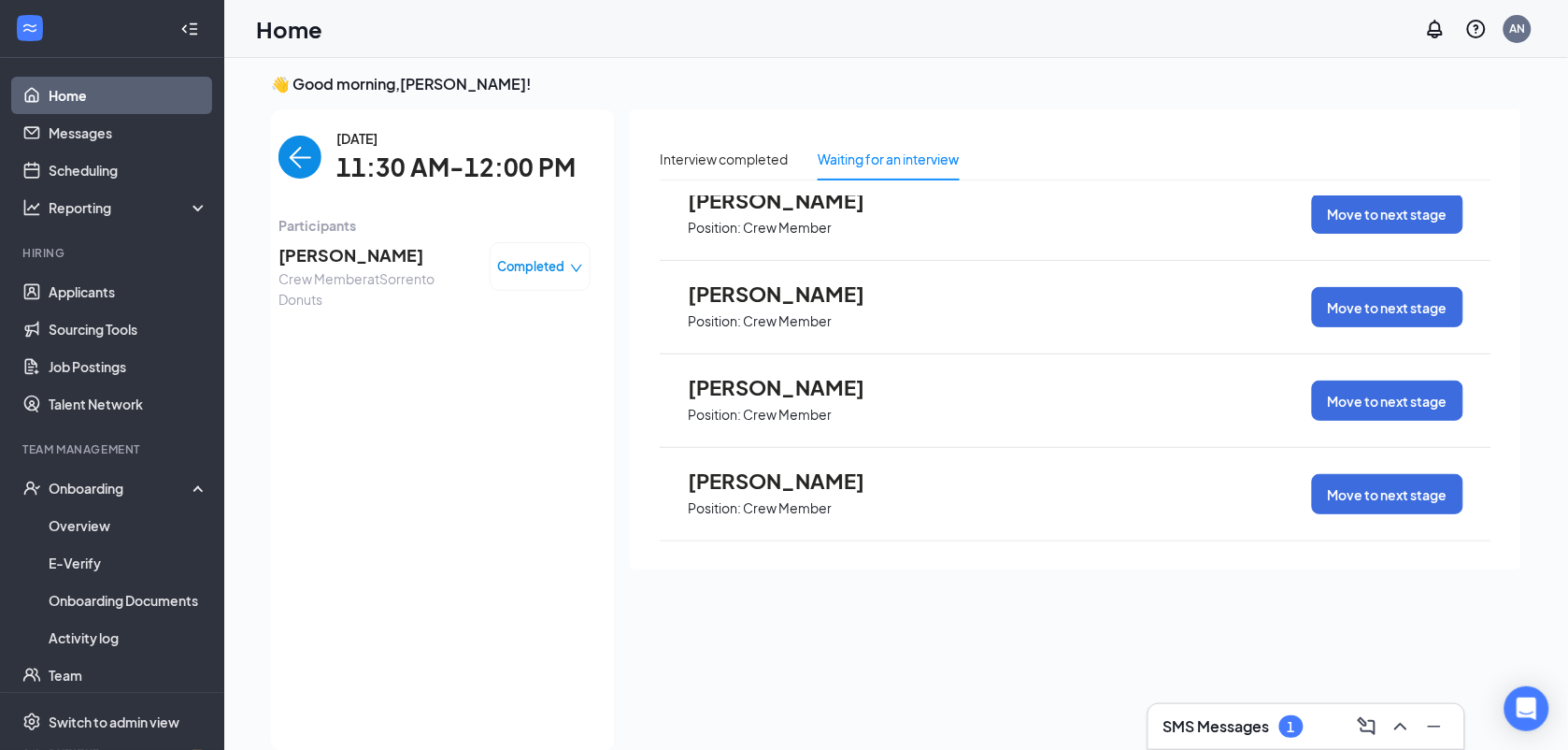
click at [142, 100] on link "Home" at bounding box center [128, 95] width 160 height 37
click at [310, 153] on img "back-button" at bounding box center [300, 157] width 43 height 43
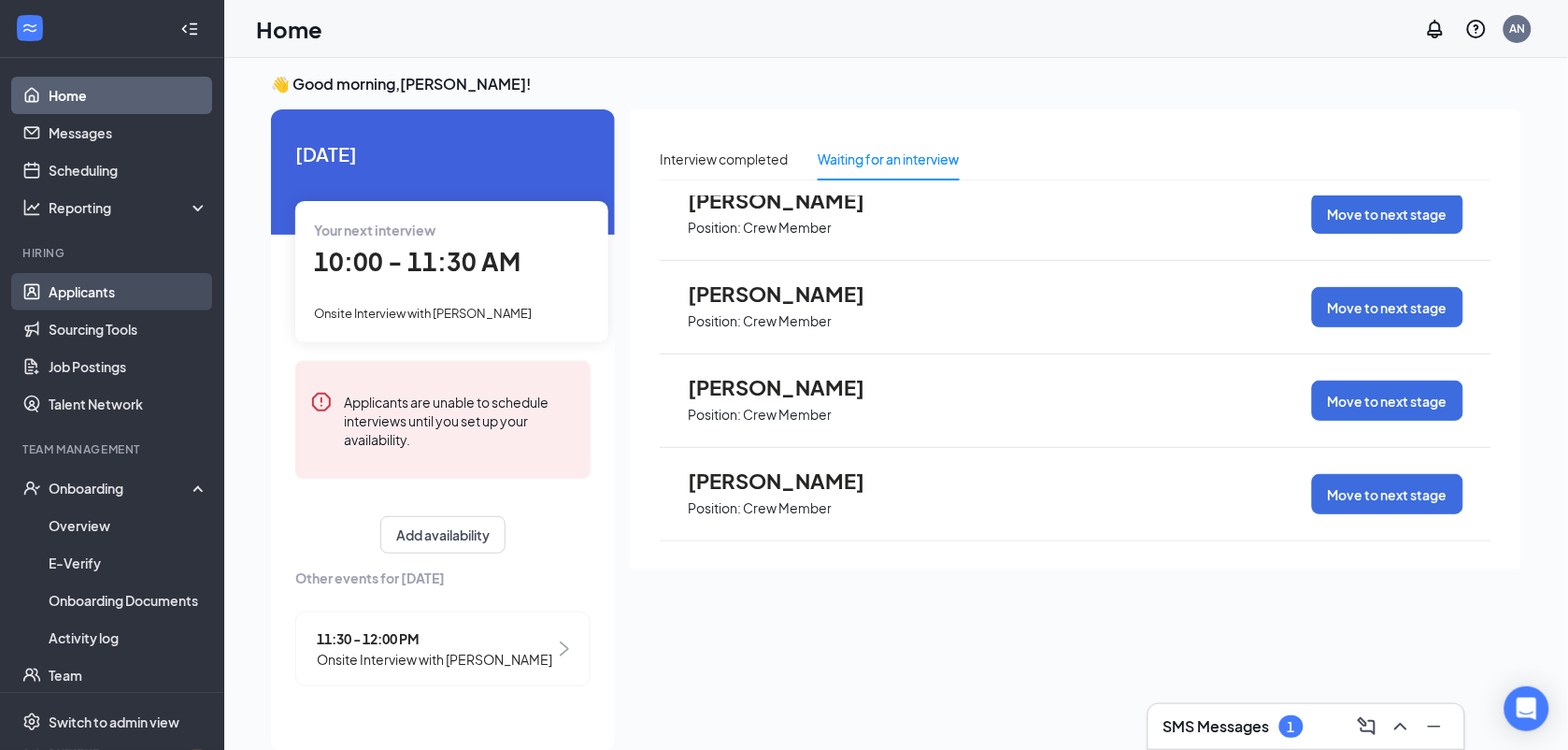
click at [151, 294] on link "Applicants" at bounding box center [128, 291] width 160 height 37
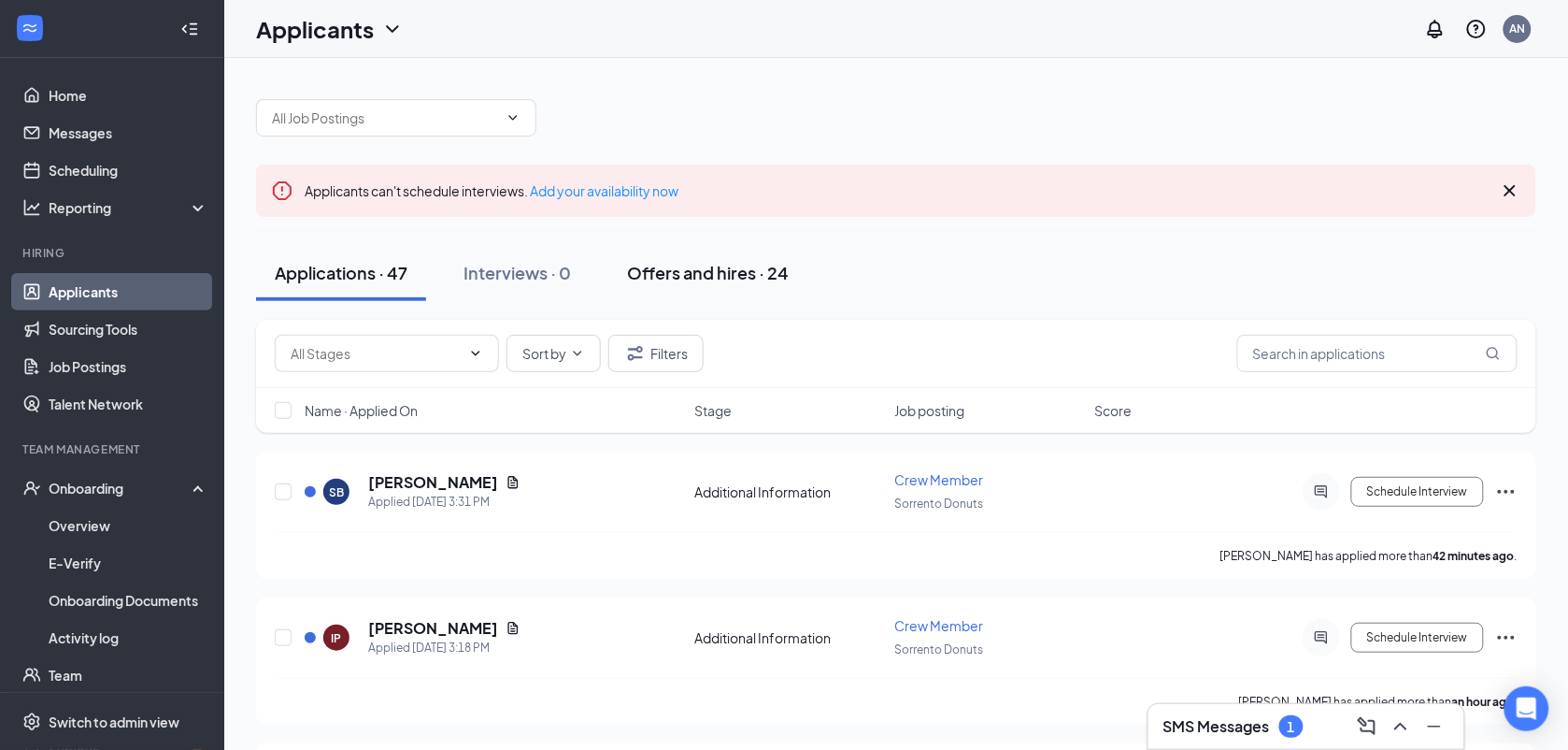
click at [773, 276] on div "Offers and hires · 24" at bounding box center [708, 273] width 162 height 23
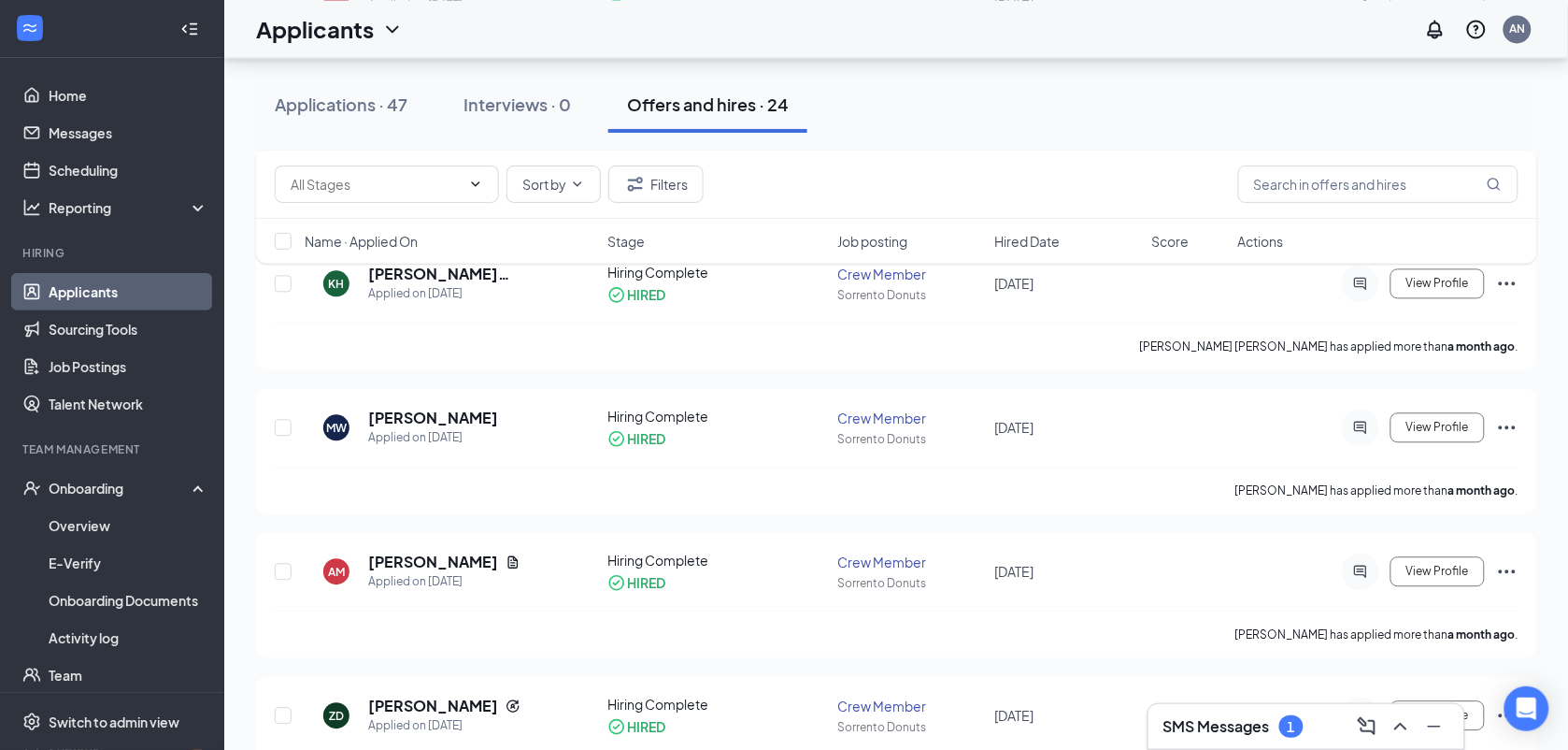
scroll to position [1147, 0]
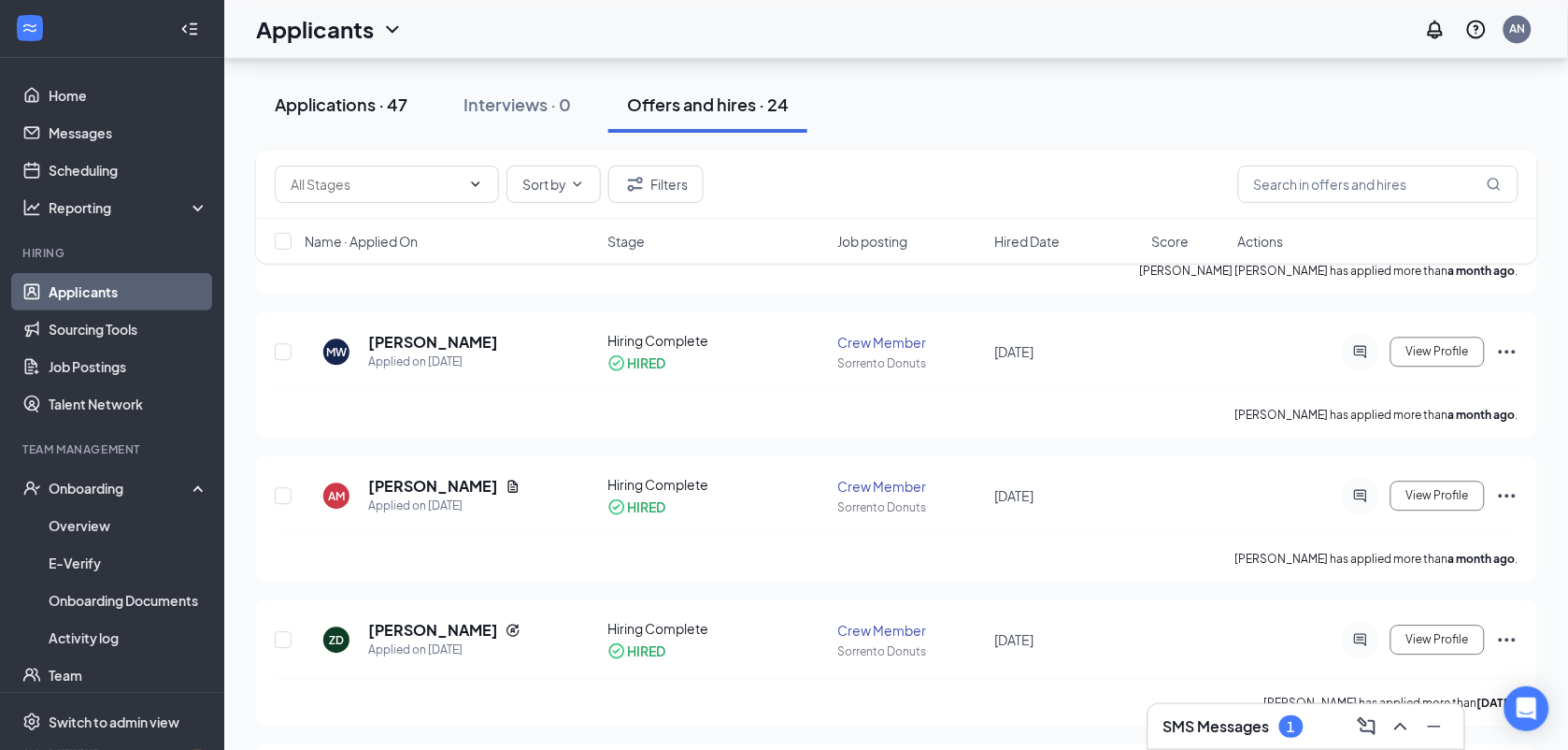
drag, startPoint x: 551, startPoint y: 115, endPoint x: 343, endPoint y: 129, distance: 208.5
click at [343, 129] on div "Applications · 47 Interviews · 0 Offers and hires · 24" at bounding box center [897, 105] width 1282 height 56
drag, startPoint x: 343, startPoint y: 129, endPoint x: 380, endPoint y: 114, distance: 39.9
click at [380, 114] on button "Applications · 47" at bounding box center [341, 105] width 170 height 56
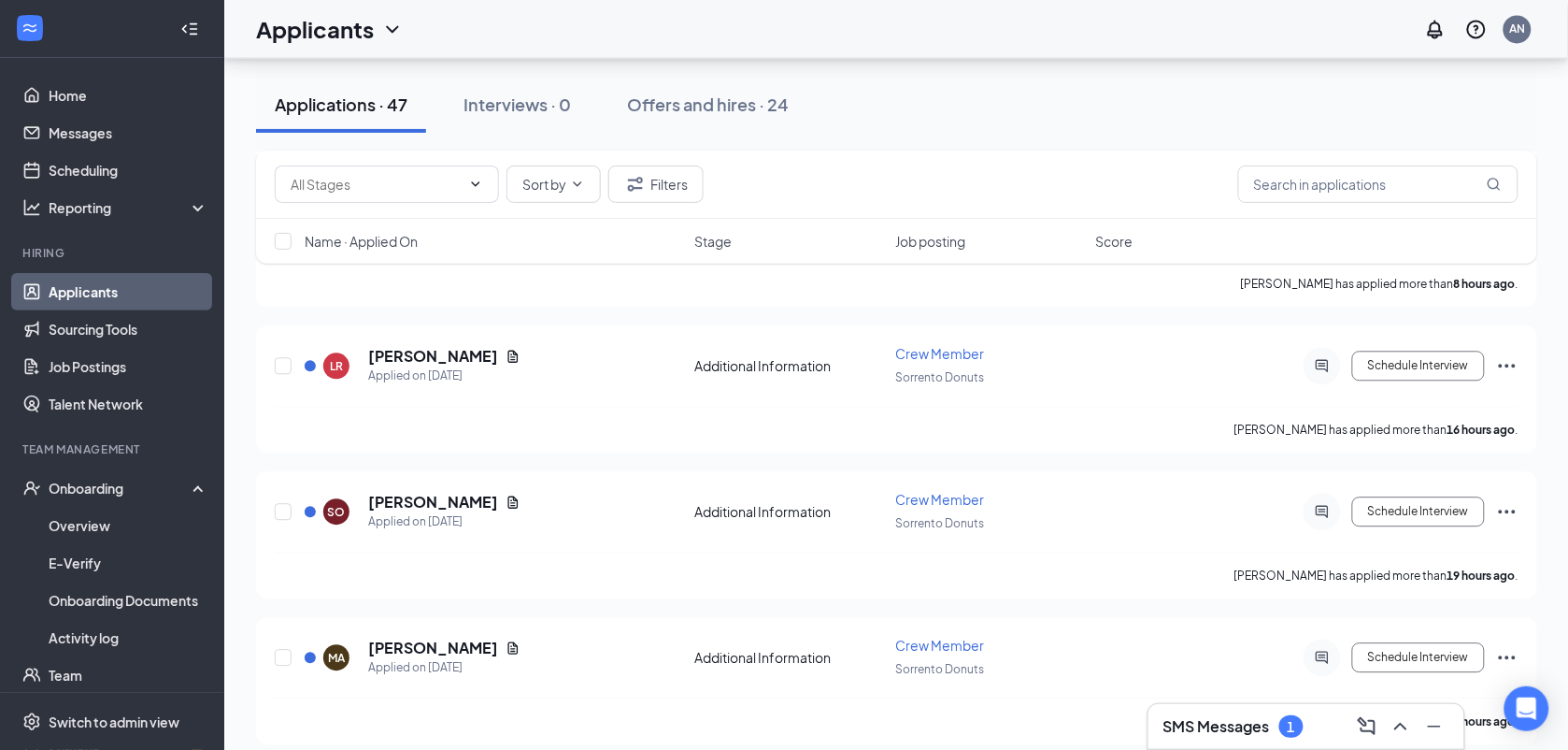
drag, startPoint x: 380, startPoint y: 114, endPoint x: 706, endPoint y: 281, distance: 366.3
click at [706, 281] on div "Applicants can't schedule interviews. Add your availability now Applications · …" at bounding box center [897, 568] width 1282 height 3270
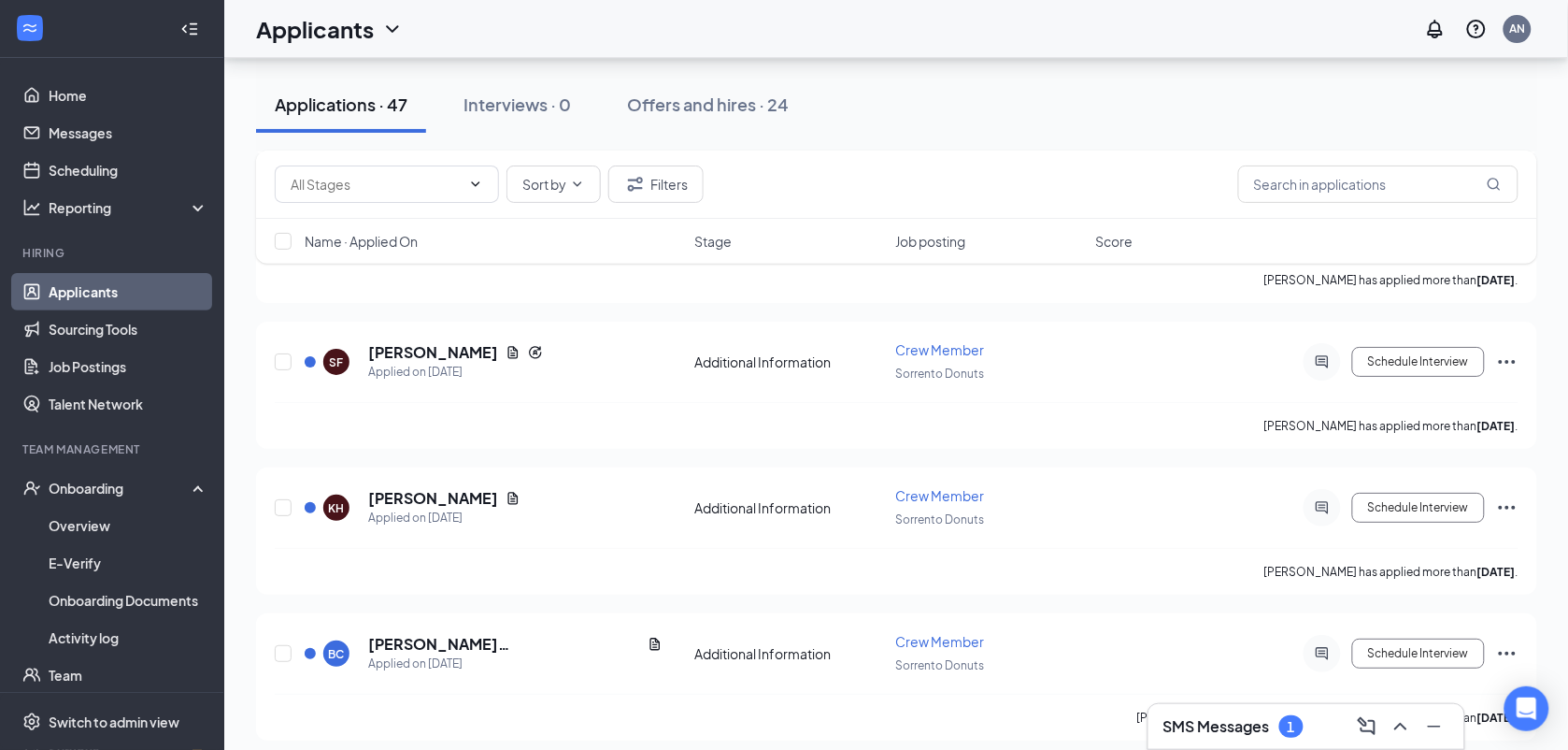
scroll to position [6538, 0]
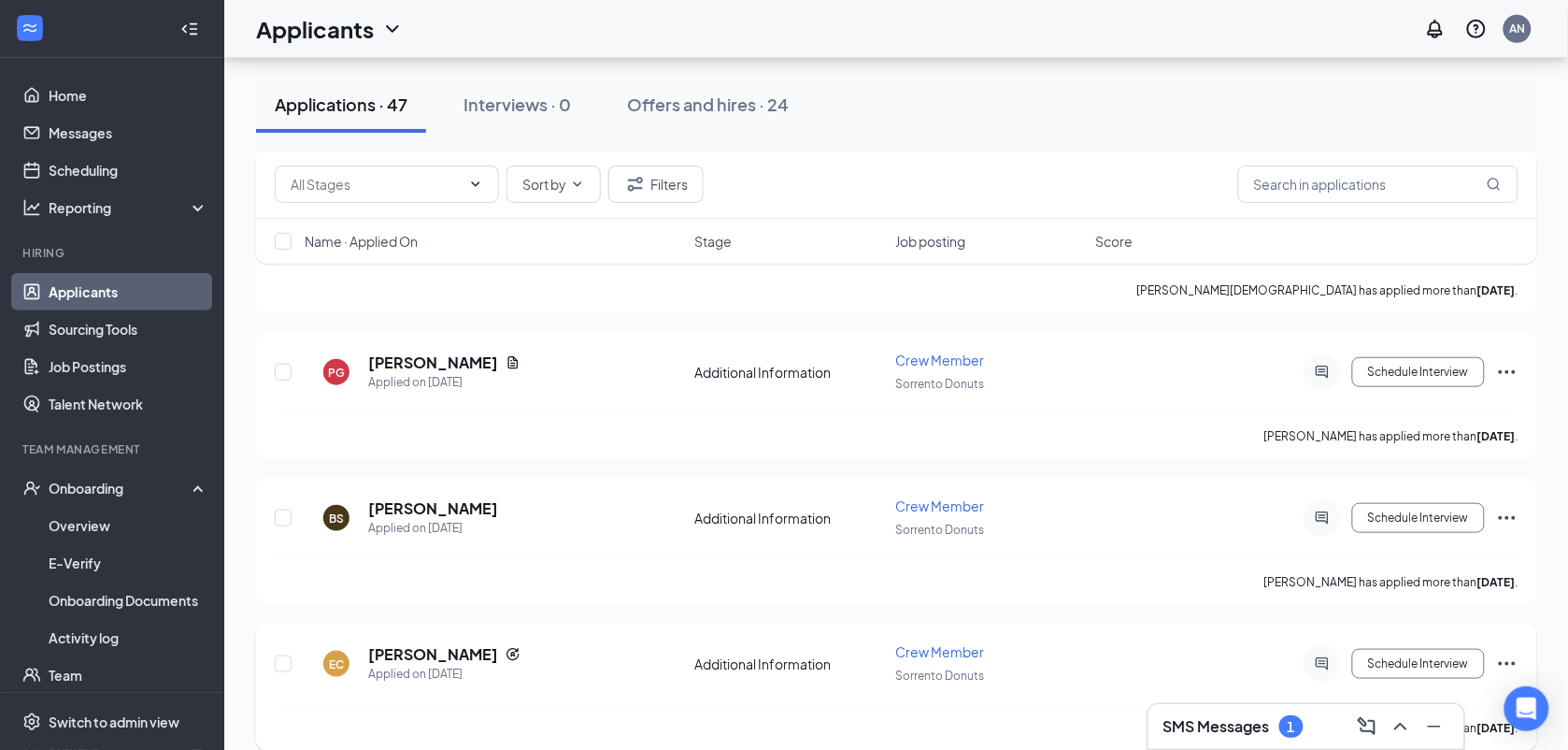
click at [1506, 653] on icon "Ellipses" at bounding box center [1507, 664] width 22 height 22
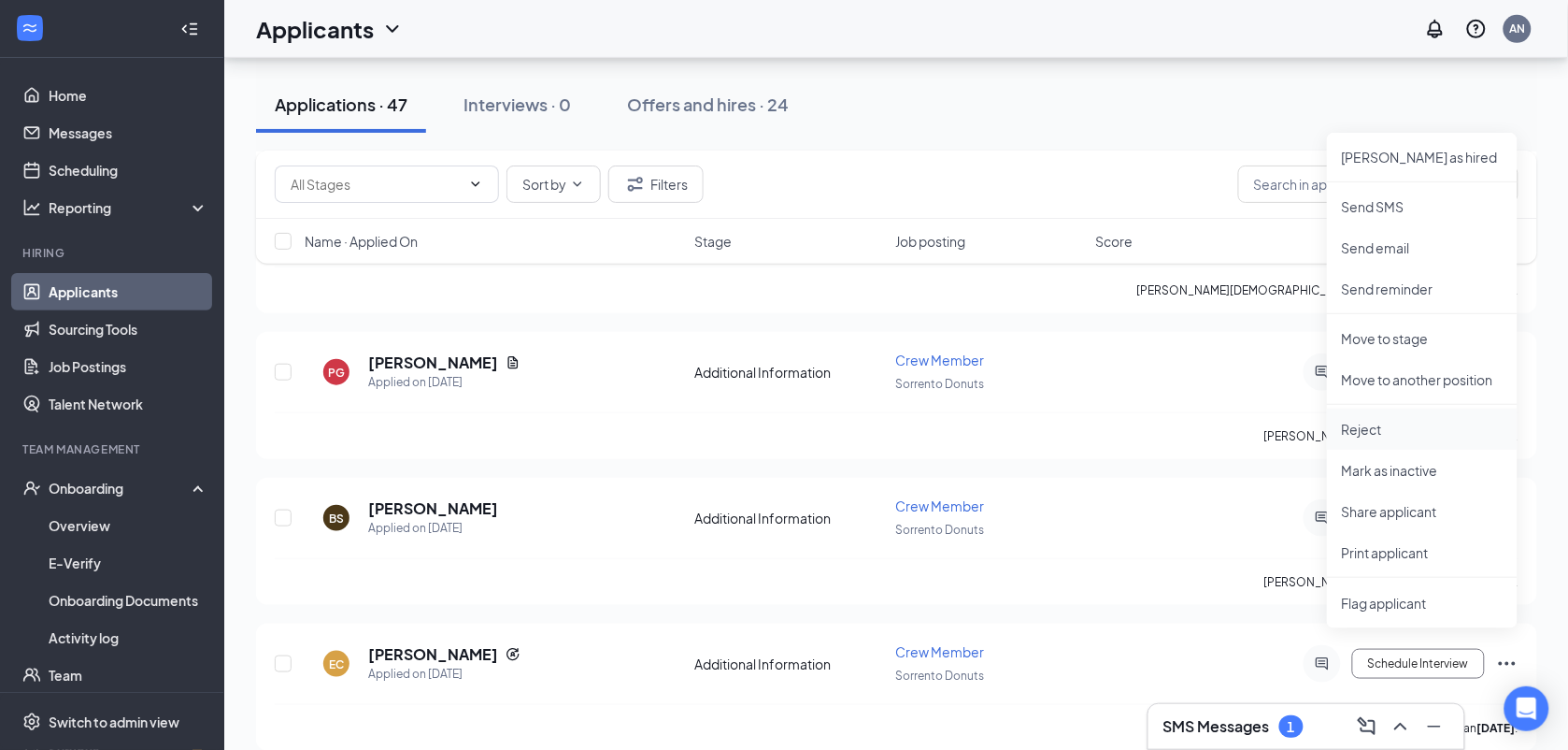
click at [1418, 436] on p "Reject" at bounding box center [1422, 428] width 161 height 18
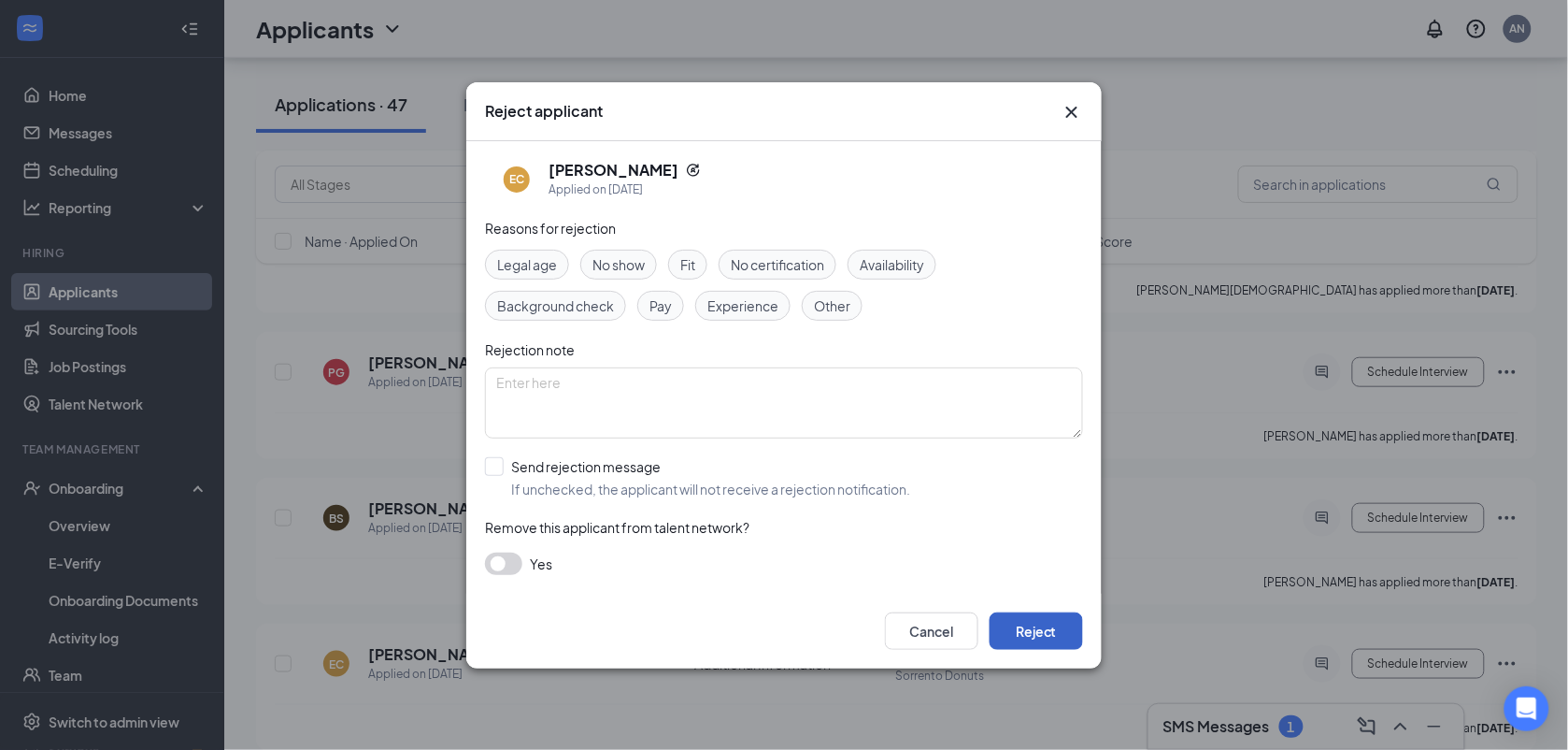
click at [1026, 638] on button "Reject" at bounding box center [1036, 631] width 93 height 37
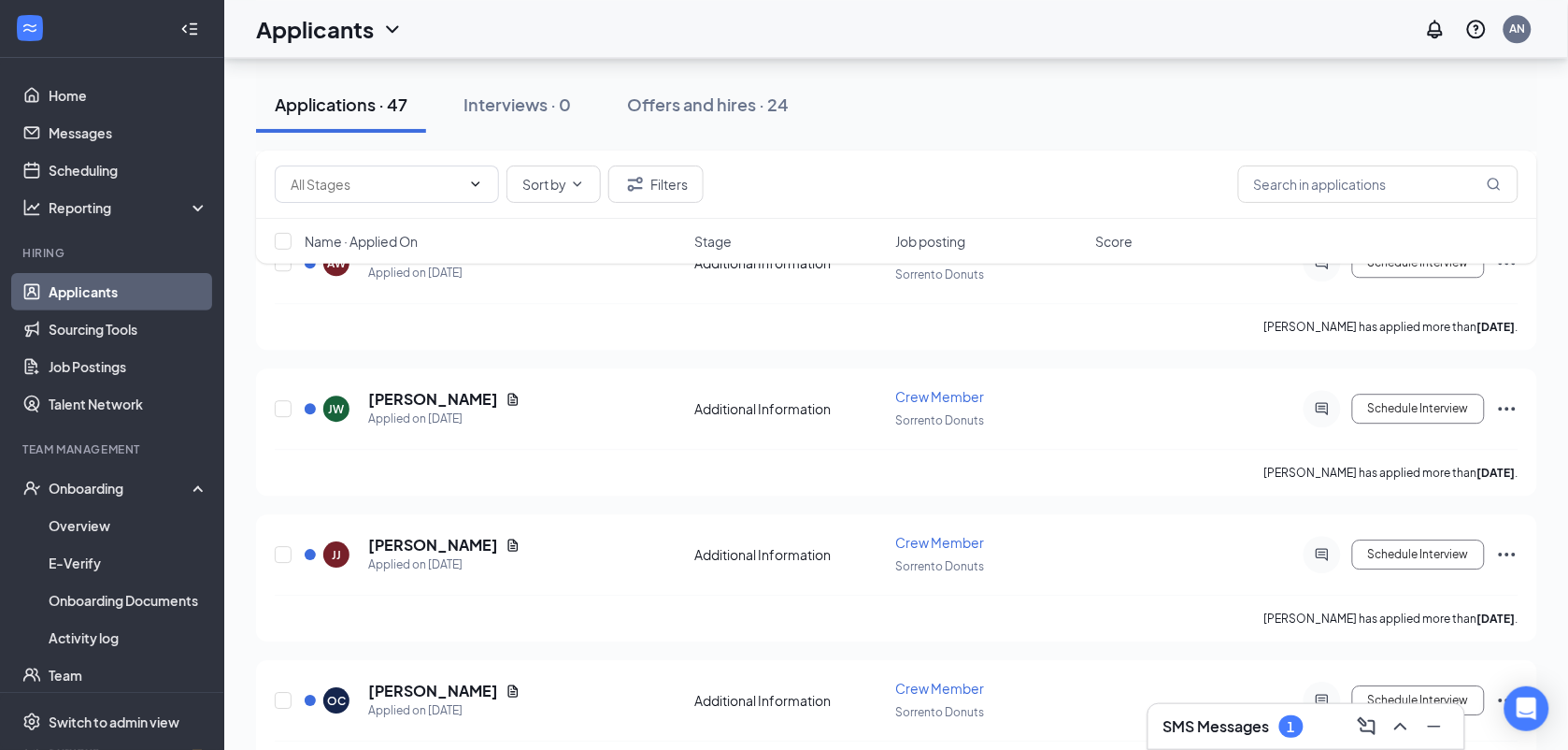
scroll to position [5589, 0]
